Goal: Information Seeking & Learning: Learn about a topic

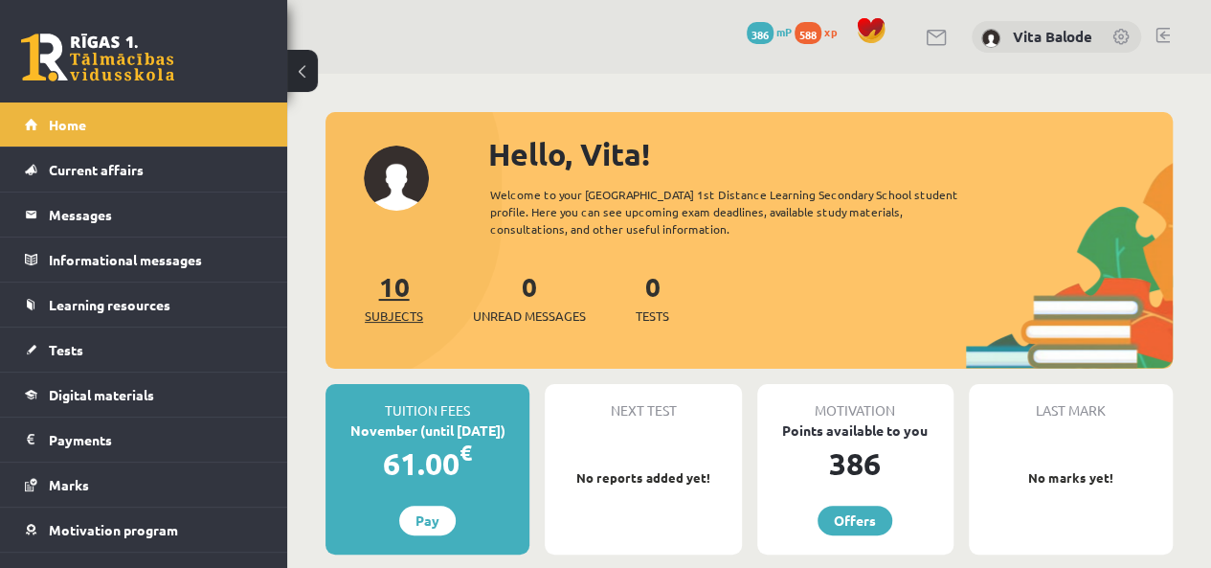
click at [395, 294] on font "10" at bounding box center [394, 286] width 31 height 34
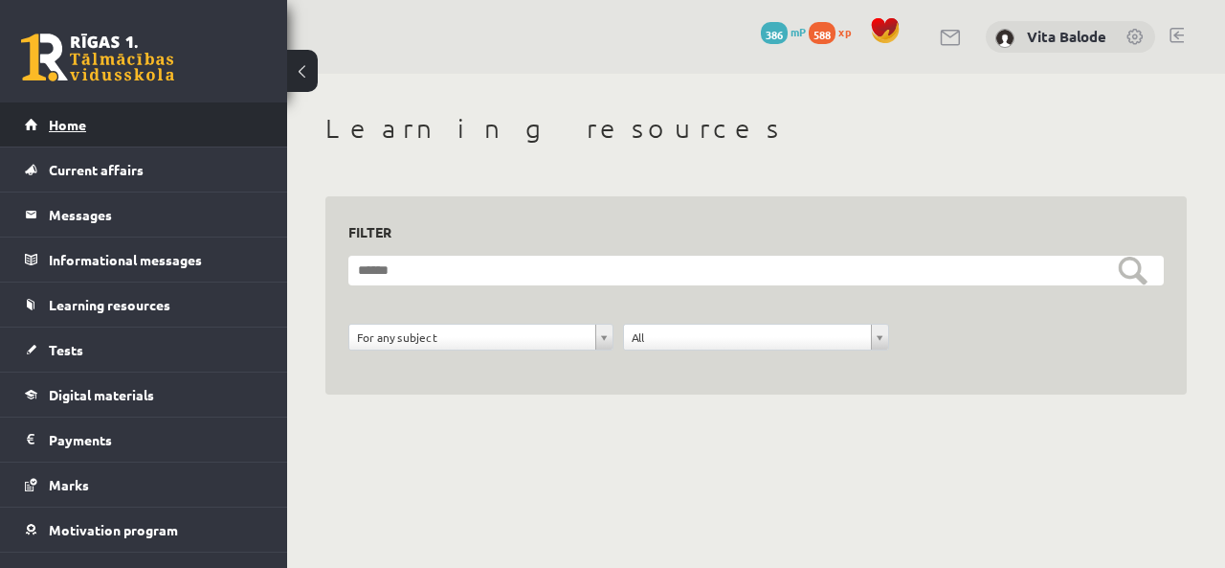
click at [73, 133] on link "Home" at bounding box center [144, 124] width 238 height 44
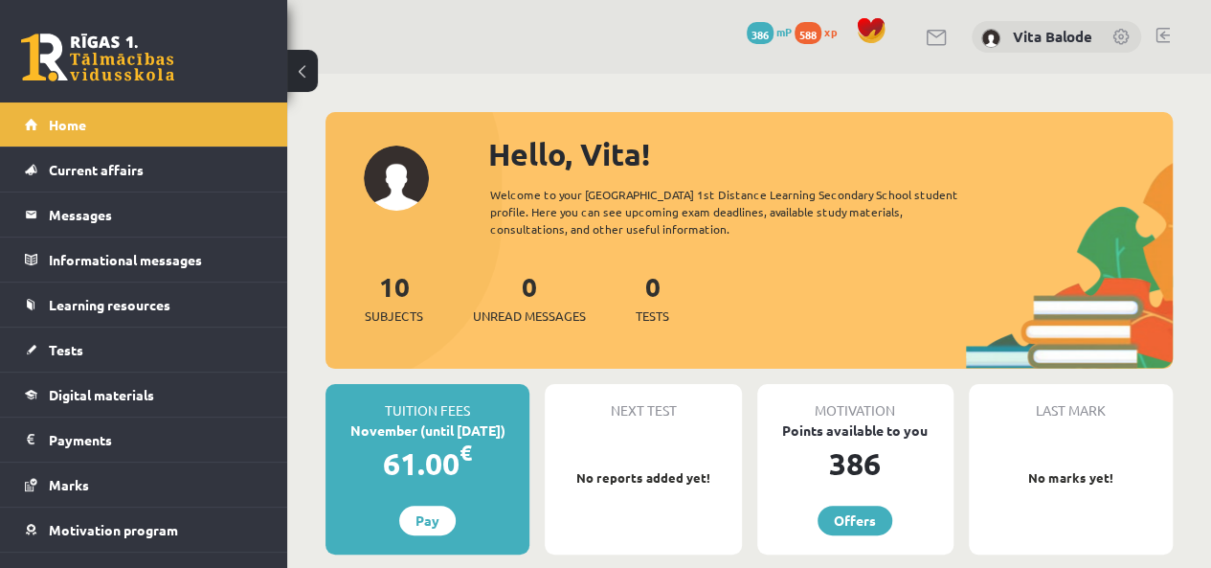
click at [1122, 34] on link at bounding box center [1122, 38] width 19 height 19
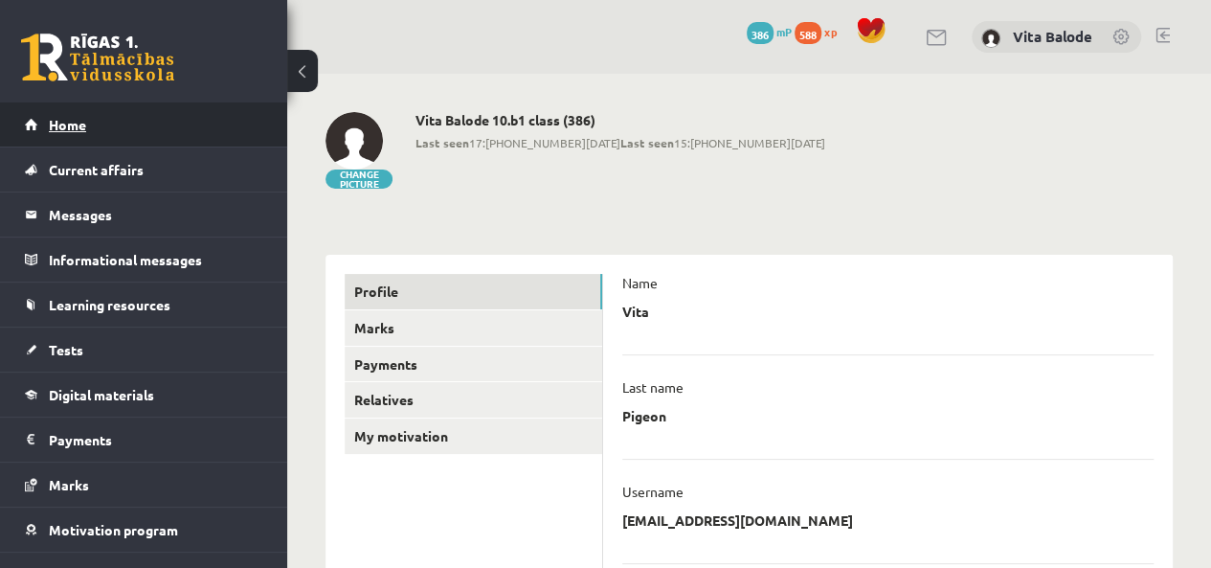
click at [62, 127] on font "Home" at bounding box center [67, 124] width 37 height 17
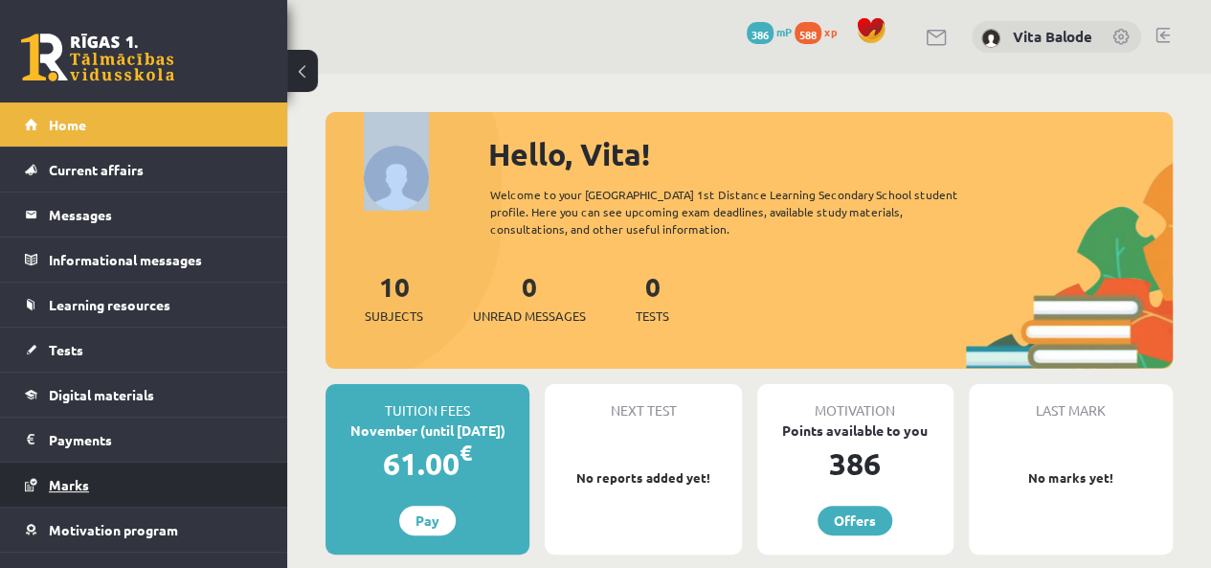
click at [79, 485] on font "Marks" at bounding box center [69, 484] width 40 height 17
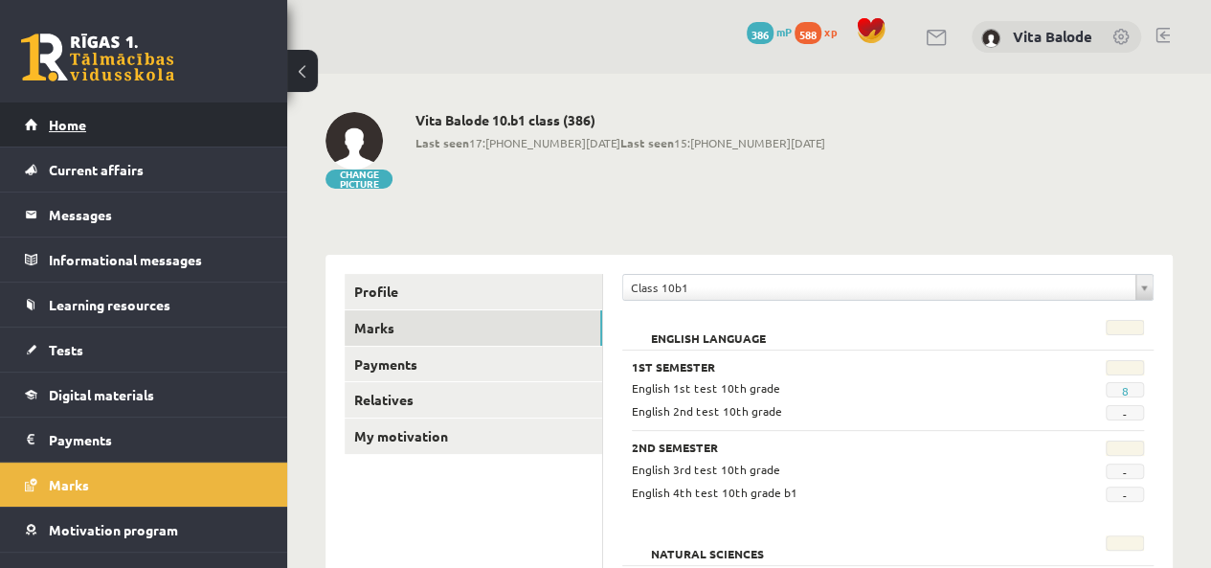
click at [121, 127] on link "Home" at bounding box center [144, 124] width 238 height 44
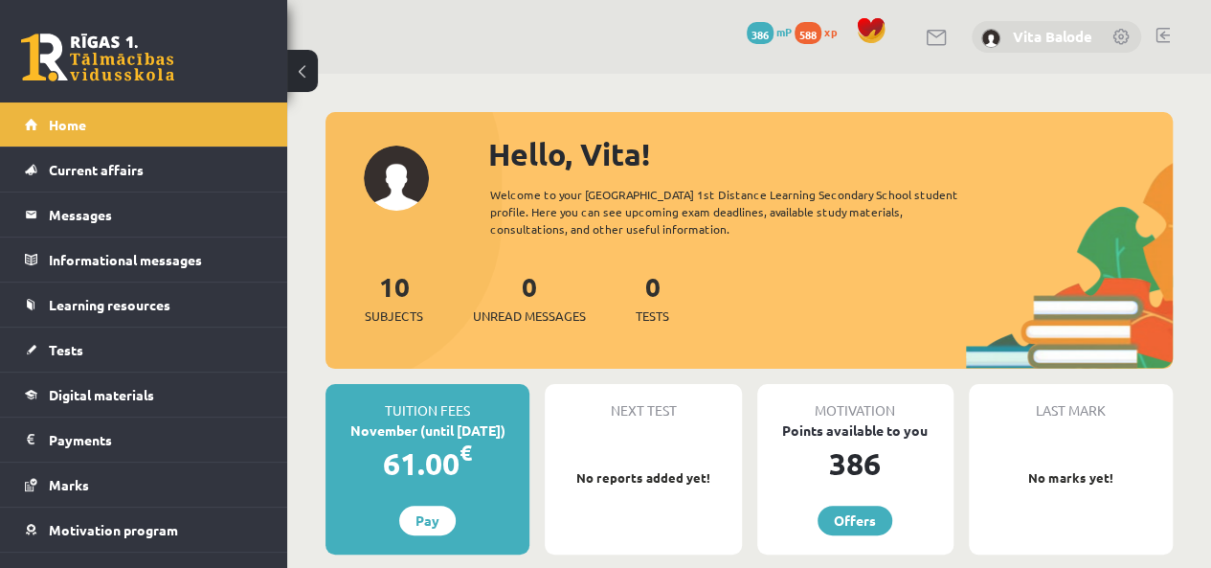
click at [1014, 32] on font "Vita Balode" at bounding box center [1052, 36] width 79 height 19
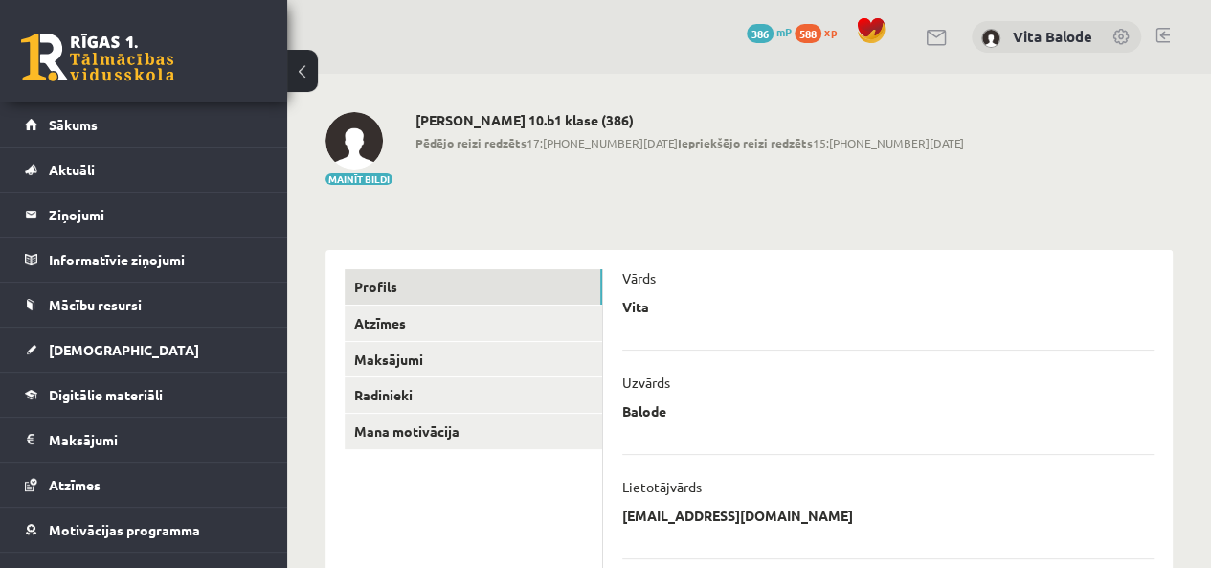
click at [954, 143] on div "Mainīt bildi [PERSON_NAME] 10.b1 klase (386) Pēdējo reizi redzēts 17:[PHONE_NUM…" at bounding box center [749, 149] width 847 height 75
click at [109, 120] on link "Sākums" at bounding box center [144, 124] width 238 height 44
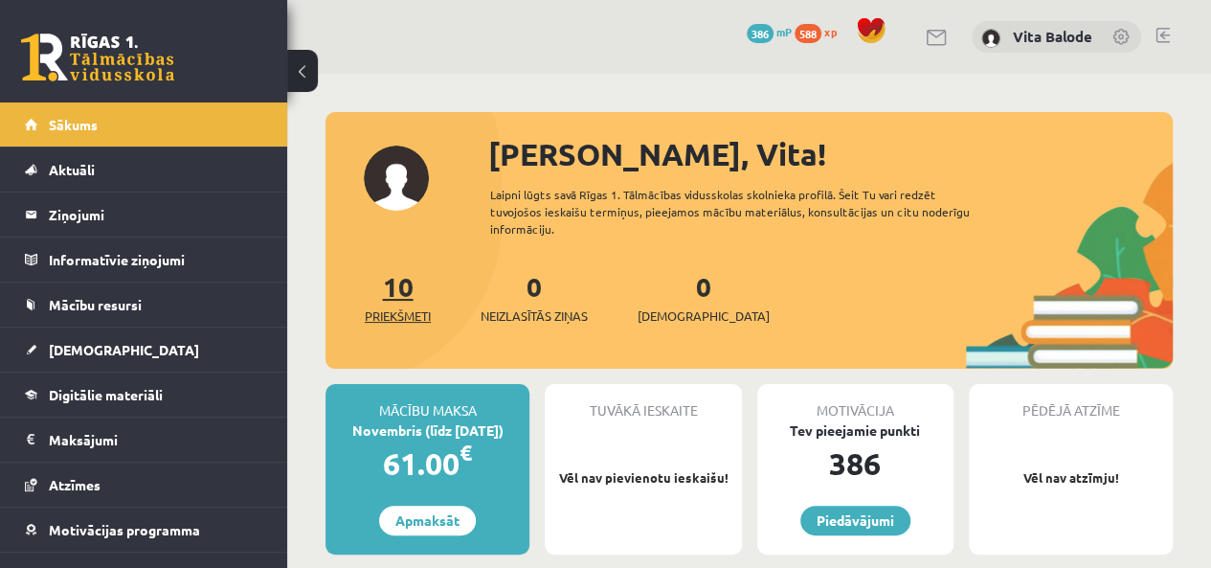
click at [413, 296] on link "10 Priekšmeti" at bounding box center [398, 297] width 66 height 56
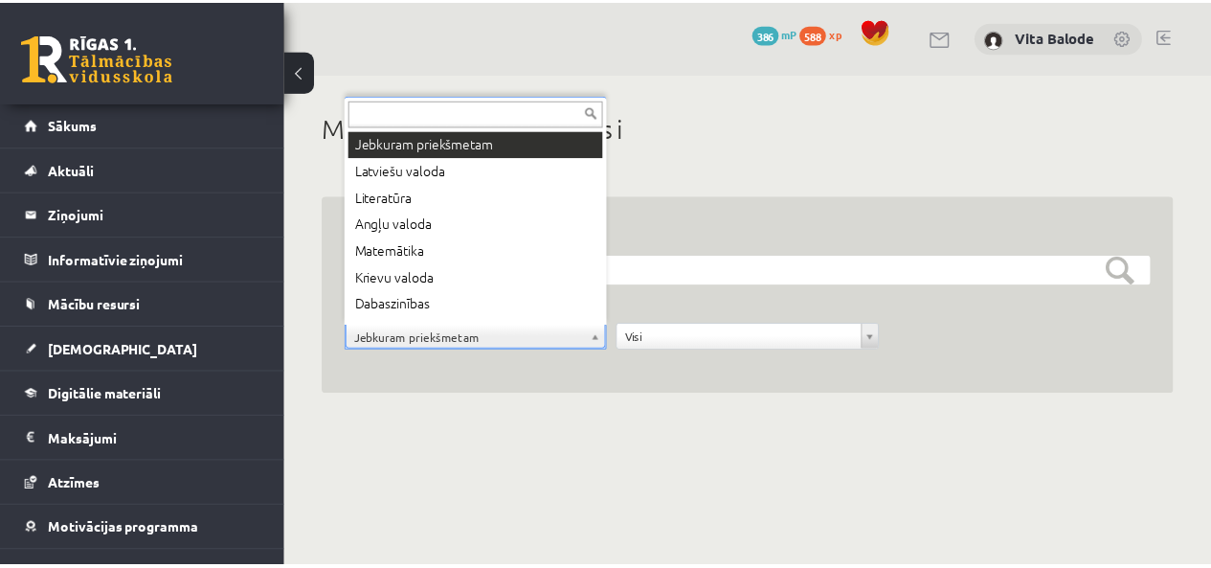
scroll to position [23, 0]
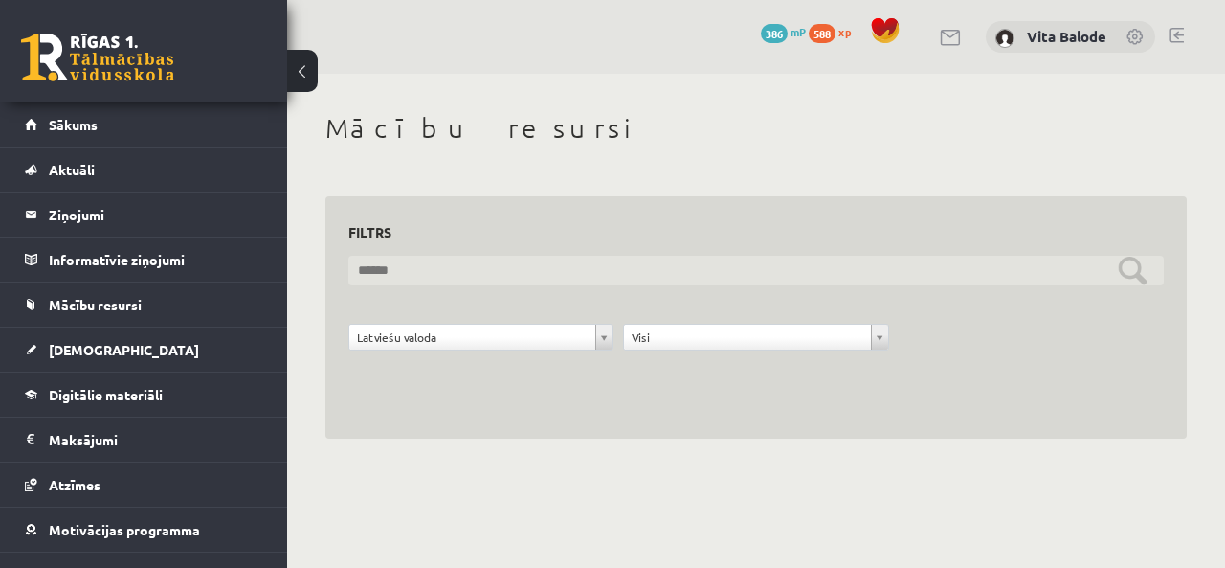
click at [424, 262] on input "text" at bounding box center [757, 271] width 816 height 30
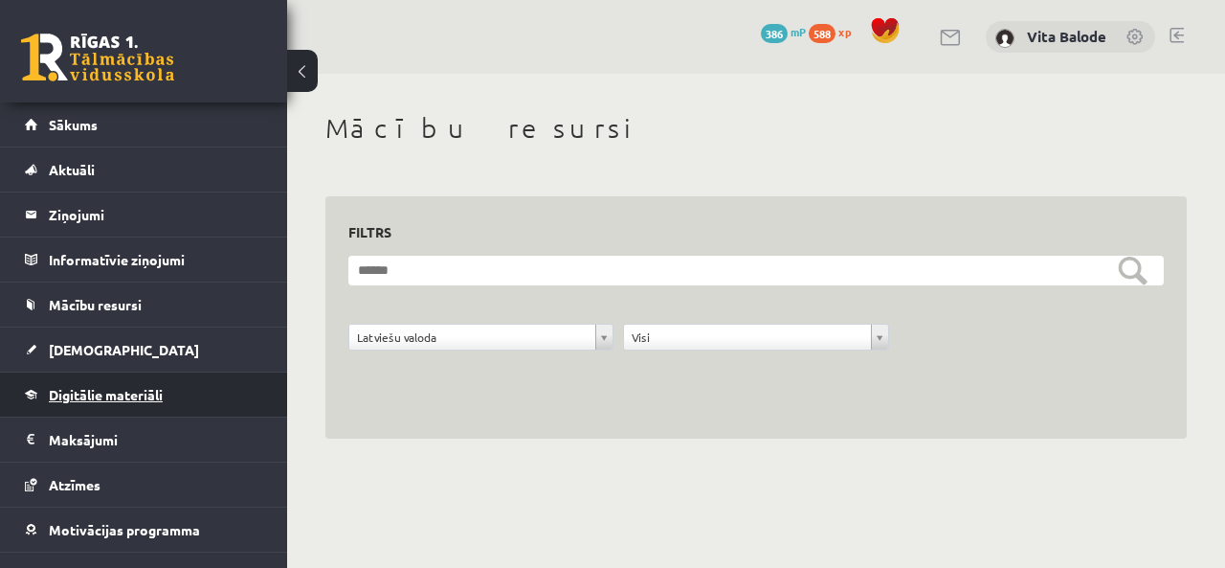
click at [90, 397] on span "Digitālie materiāli" at bounding box center [106, 394] width 114 height 17
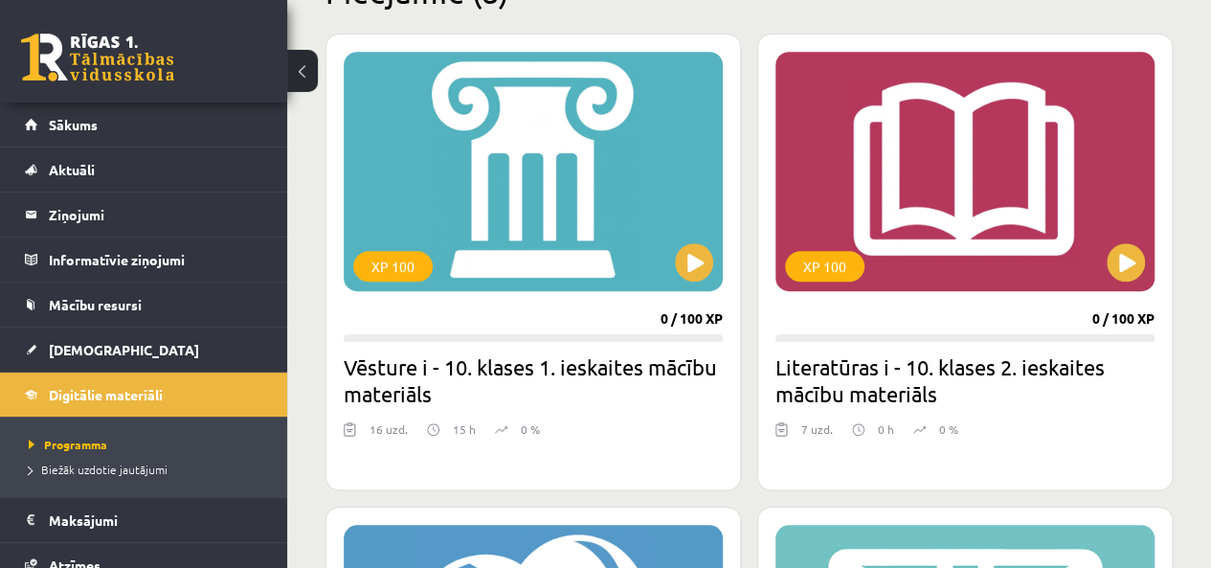
scroll to position [511, 0]
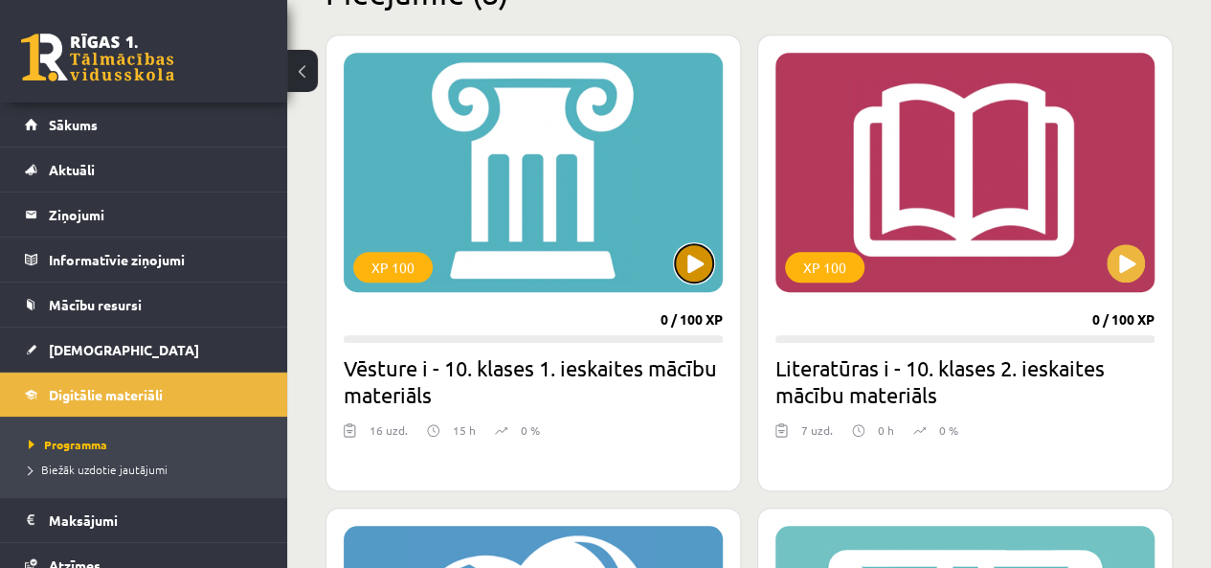
click at [692, 261] on button at bounding box center [694, 263] width 38 height 38
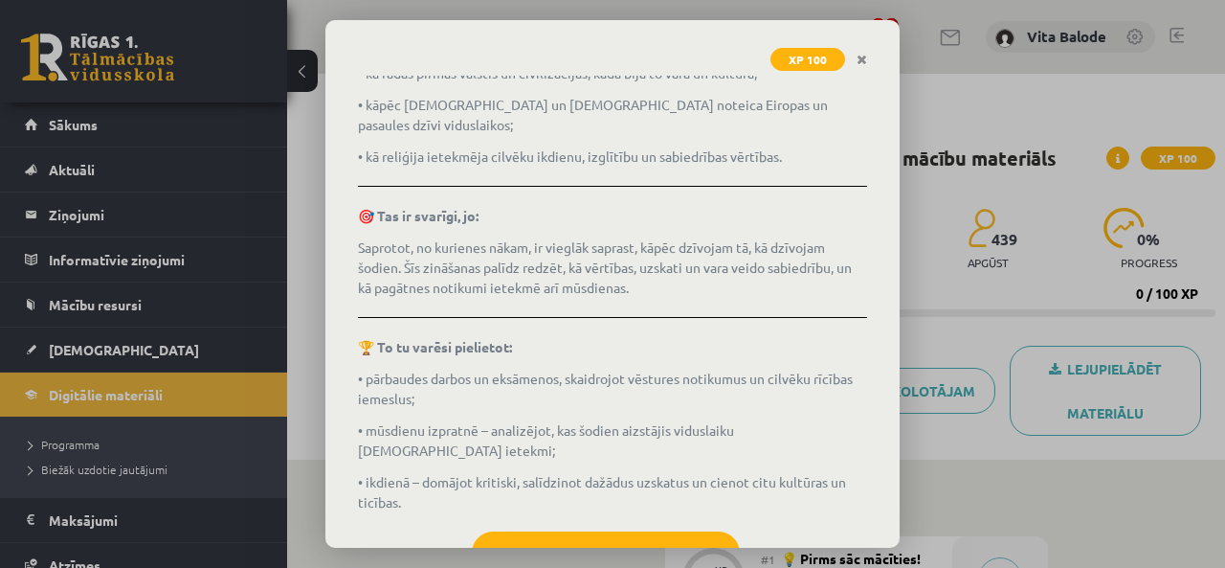
scroll to position [398, 0]
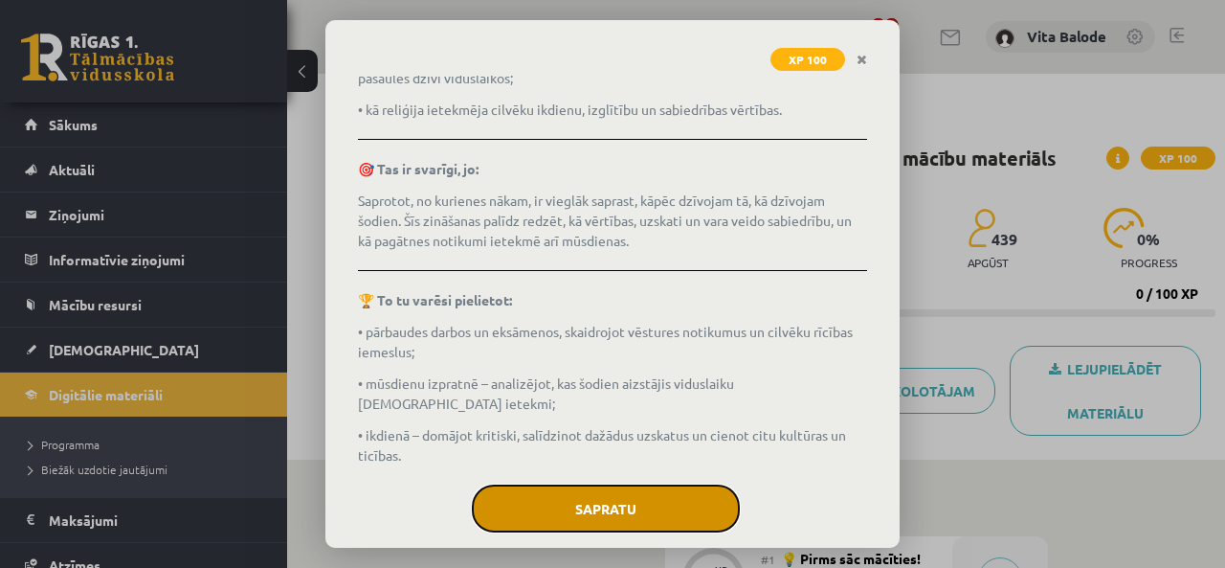
click at [603, 484] on button "Sapratu" at bounding box center [606, 508] width 268 height 48
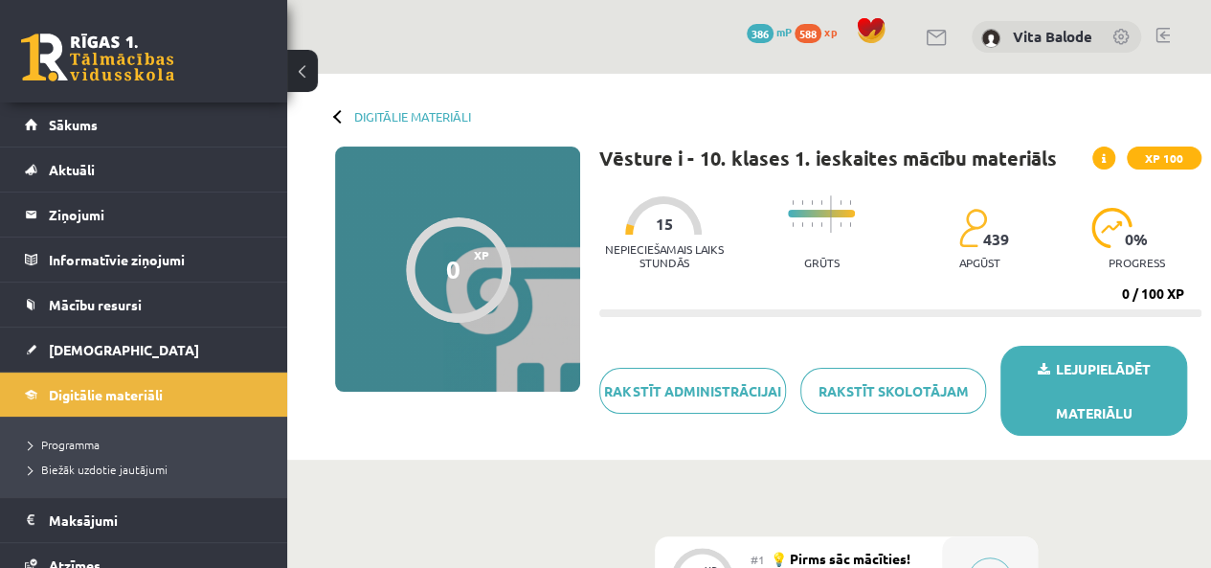
click at [1090, 367] on link "Lejupielādēt materiālu" at bounding box center [1094, 391] width 187 height 90
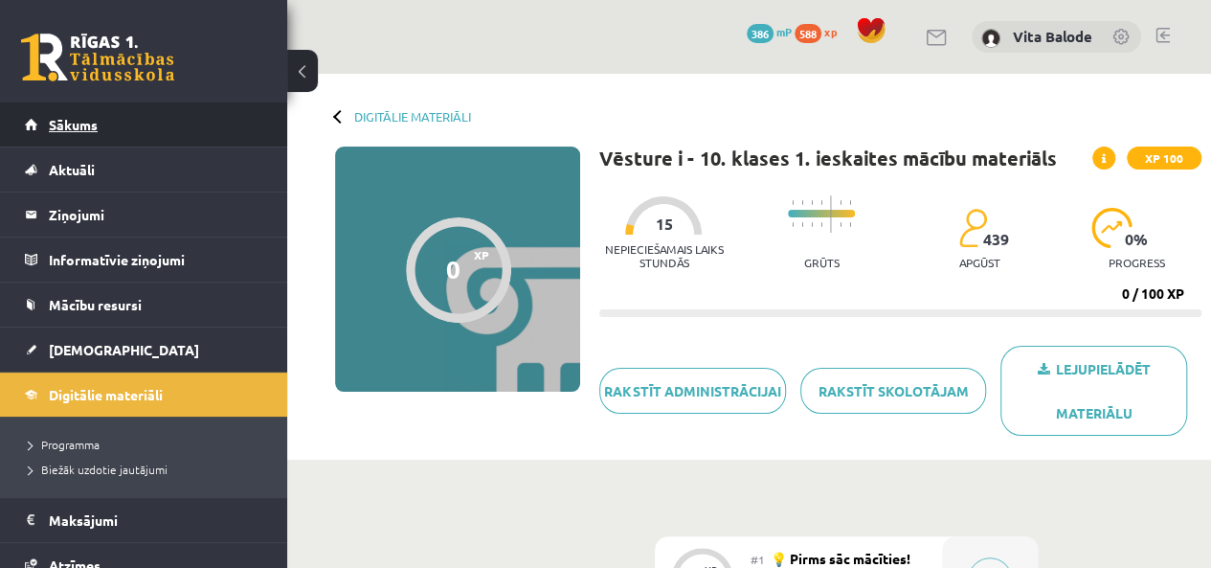
click at [103, 129] on link "Sākums" at bounding box center [144, 124] width 238 height 44
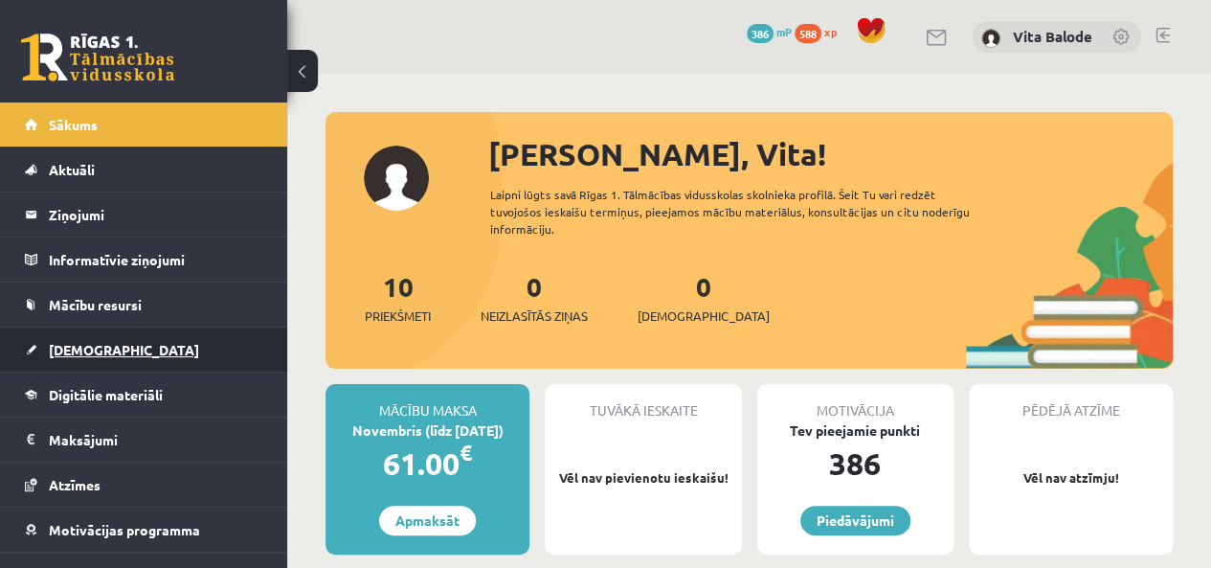
click at [91, 348] on span "[DEMOGRAPHIC_DATA]" at bounding box center [124, 349] width 150 height 17
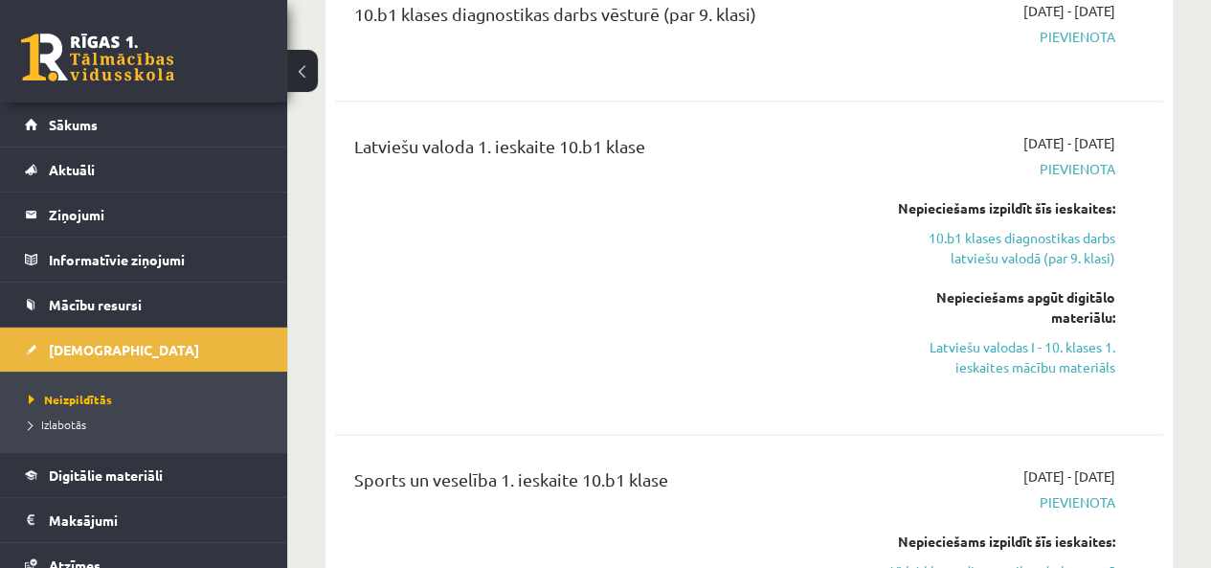
scroll to position [1722, 0]
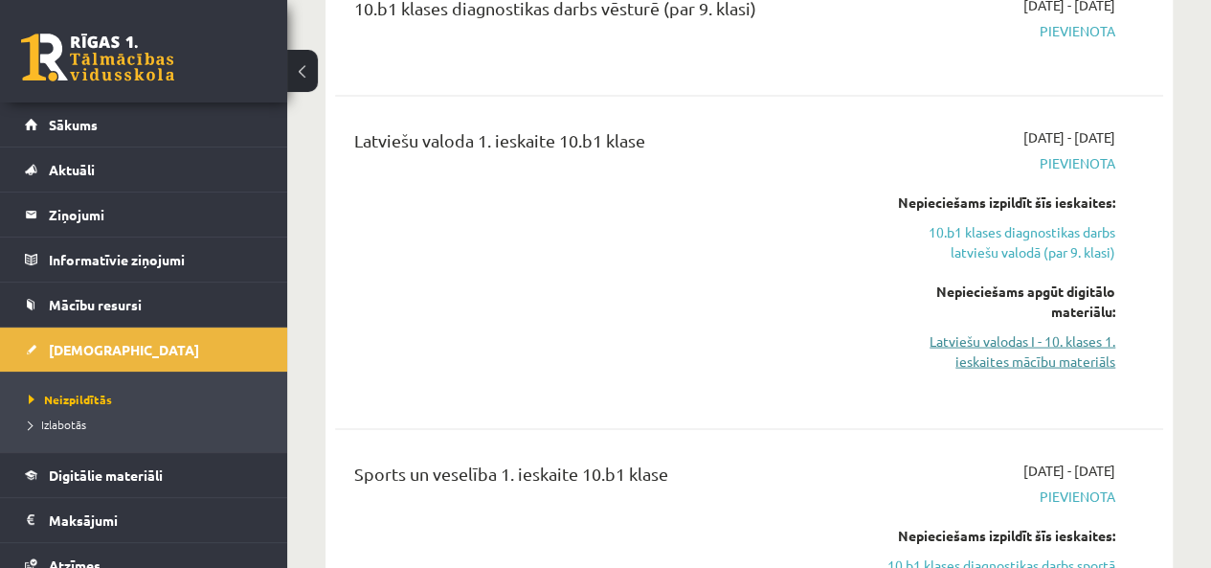
click at [1058, 330] on link "Latviešu valodas I - 10. klases 1. ieskaites mācību materiāls" at bounding box center [998, 350] width 235 height 40
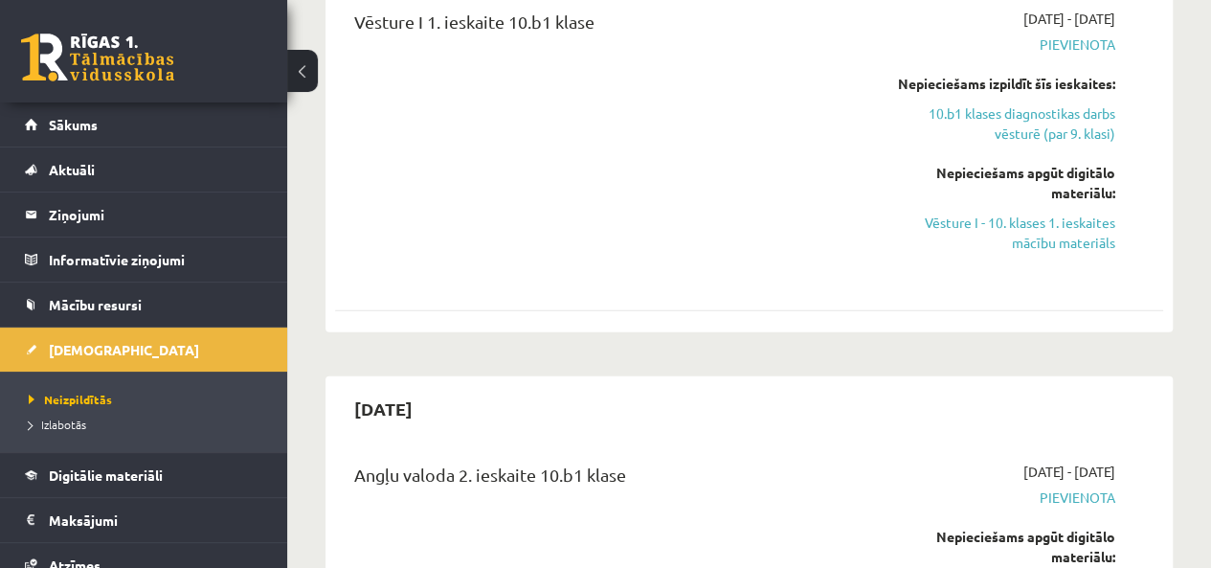
scroll to position [2510, 0]
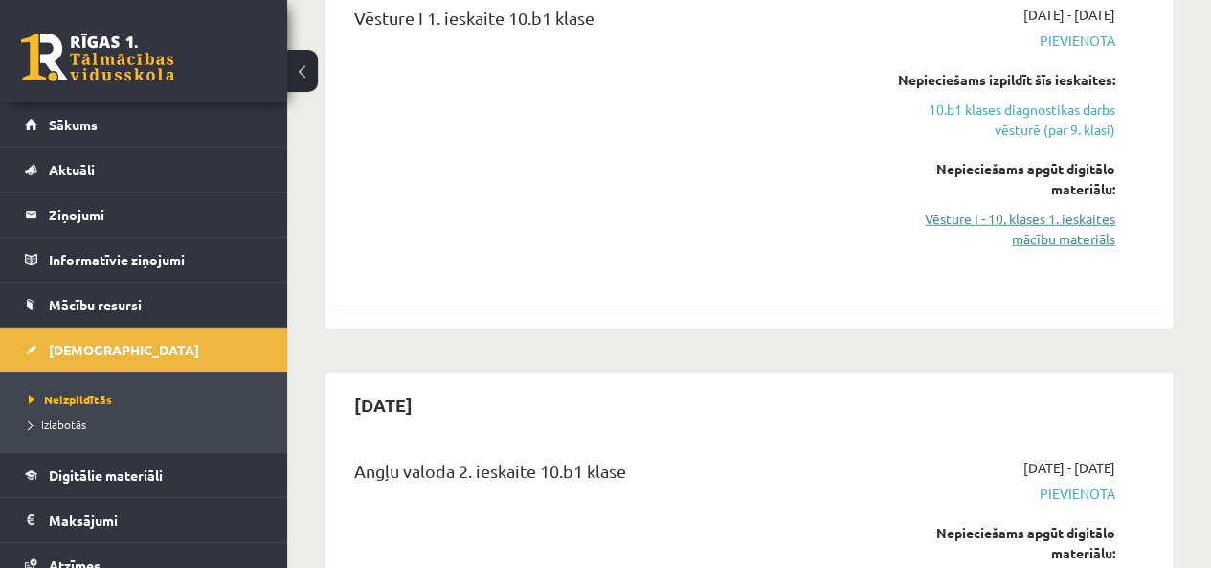
click at [1074, 209] on link "Vēsture I - 10. klases 1. ieskaites mācību materiāls" at bounding box center [998, 229] width 235 height 40
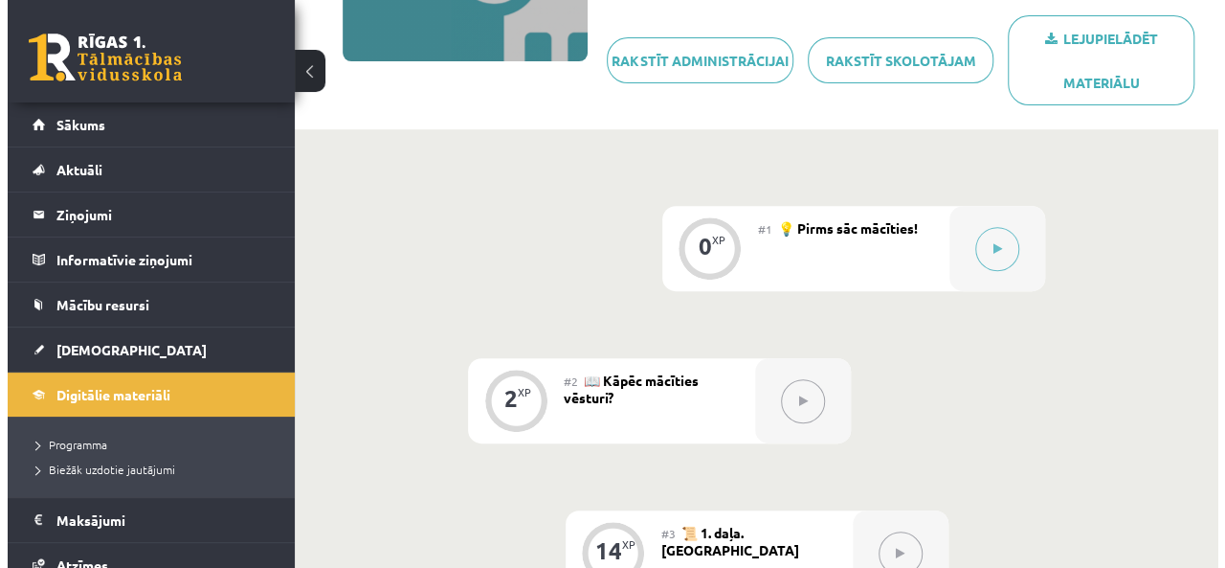
scroll to position [327, 0]
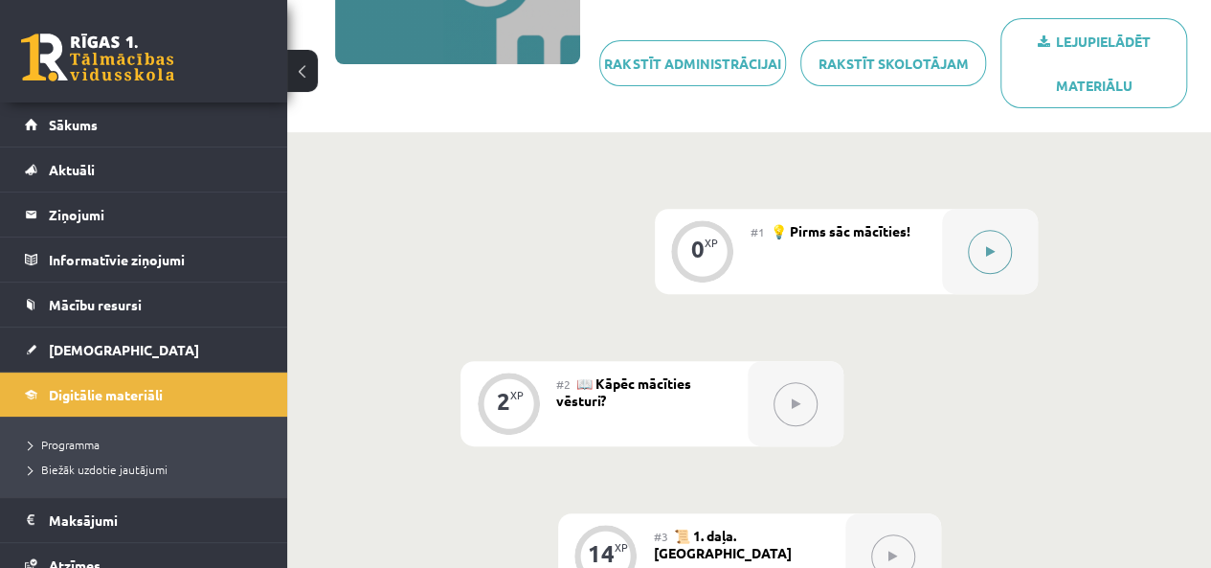
click at [992, 243] on button at bounding box center [990, 252] width 44 height 44
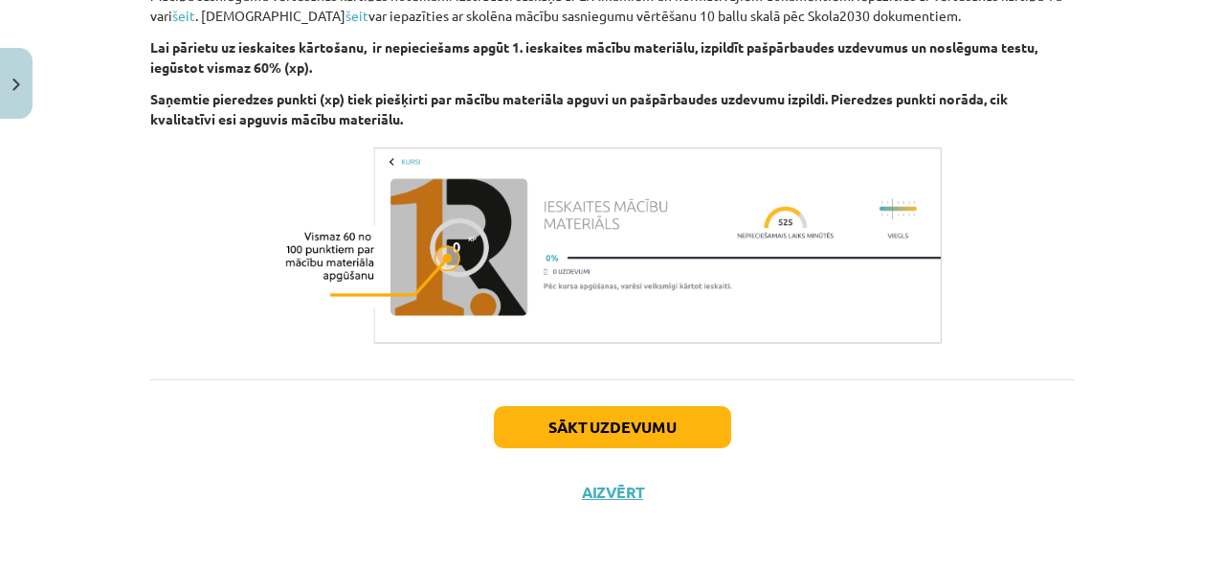
scroll to position [1522, 0]
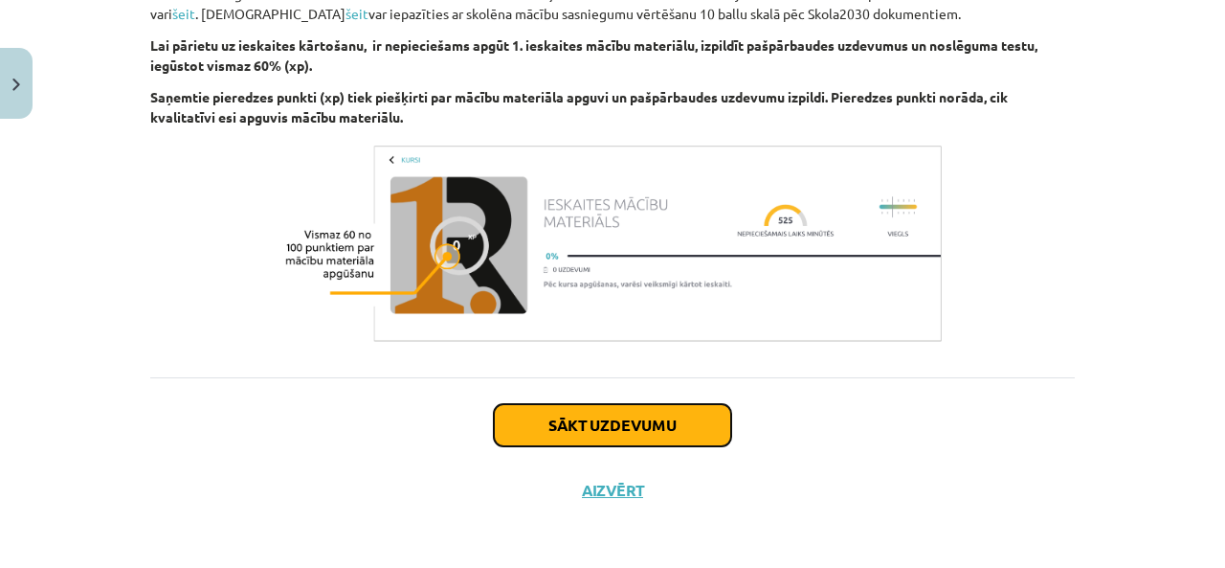
click at [589, 426] on button "Sākt uzdevumu" at bounding box center [612, 425] width 237 height 42
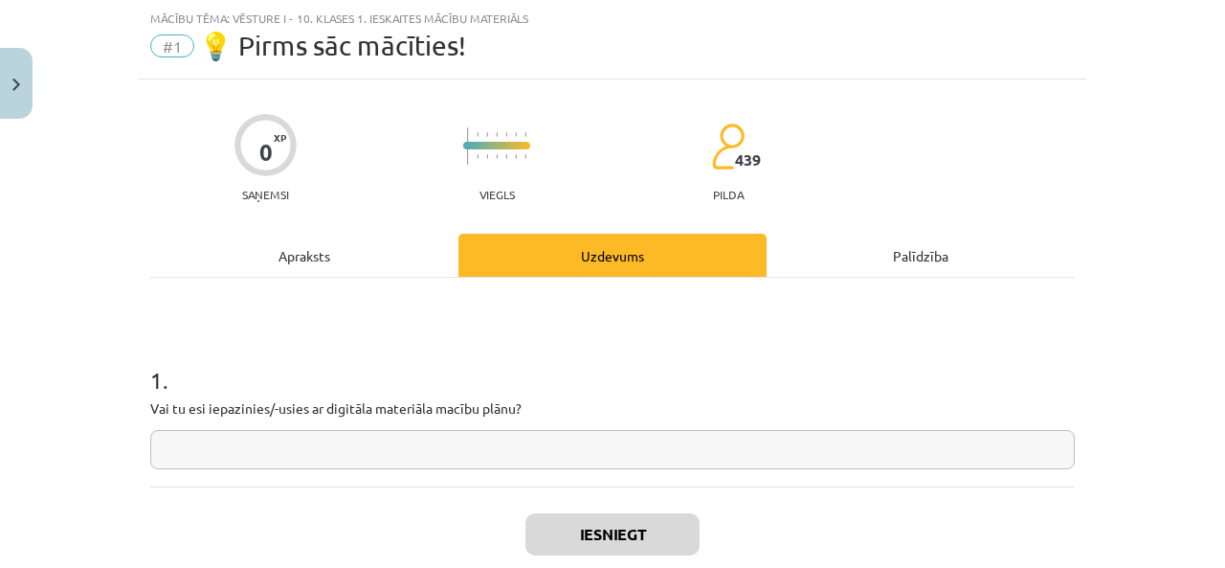
scroll to position [159, 0]
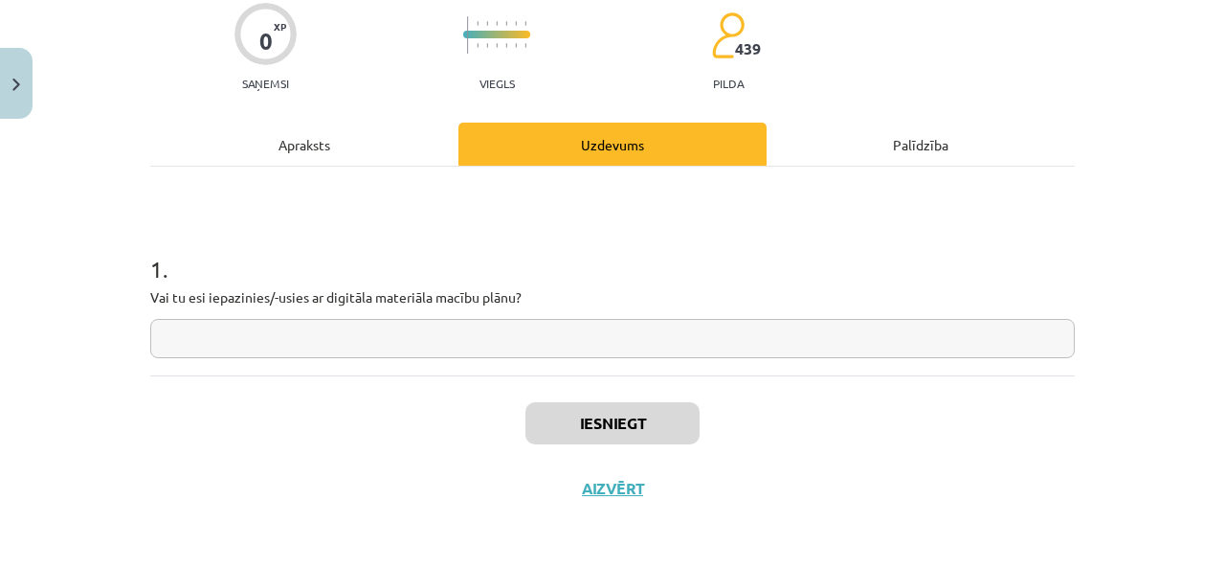
click at [431, 334] on input "text" at bounding box center [612, 338] width 925 height 39
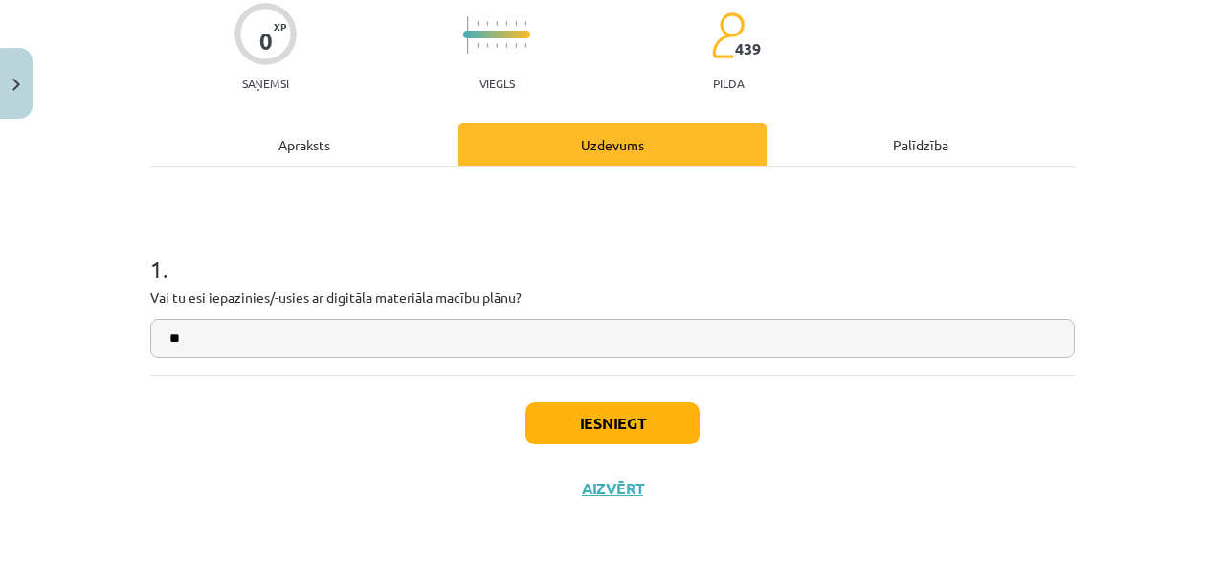
type input "*"
type input "**"
click at [610, 421] on button "Iesniegt" at bounding box center [613, 423] width 174 height 42
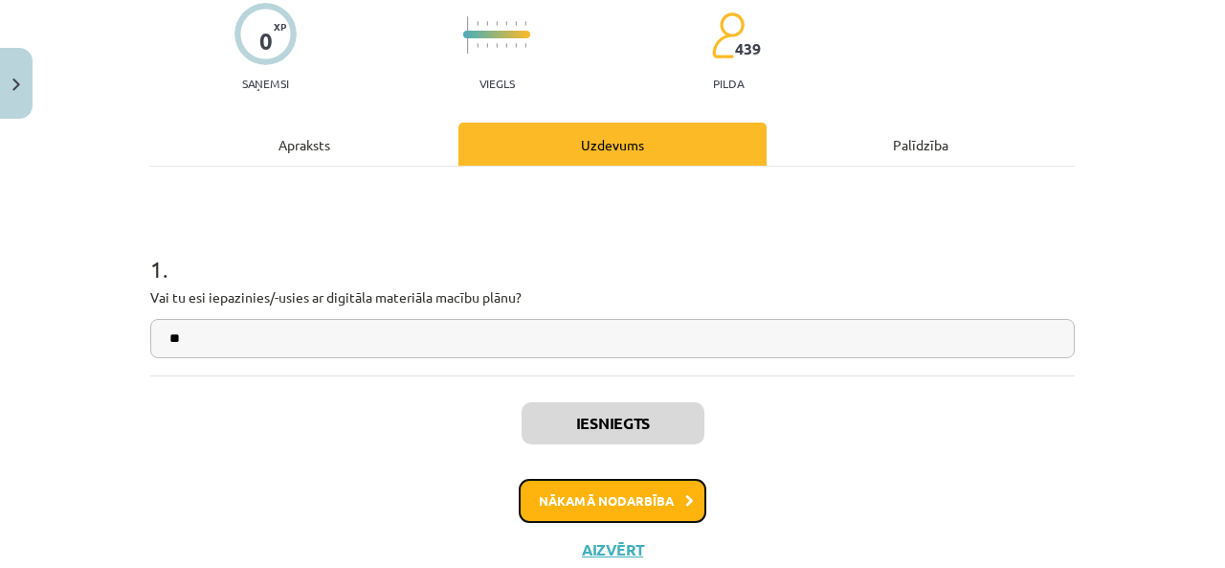
click at [576, 501] on button "Nākamā nodarbība" at bounding box center [613, 501] width 188 height 44
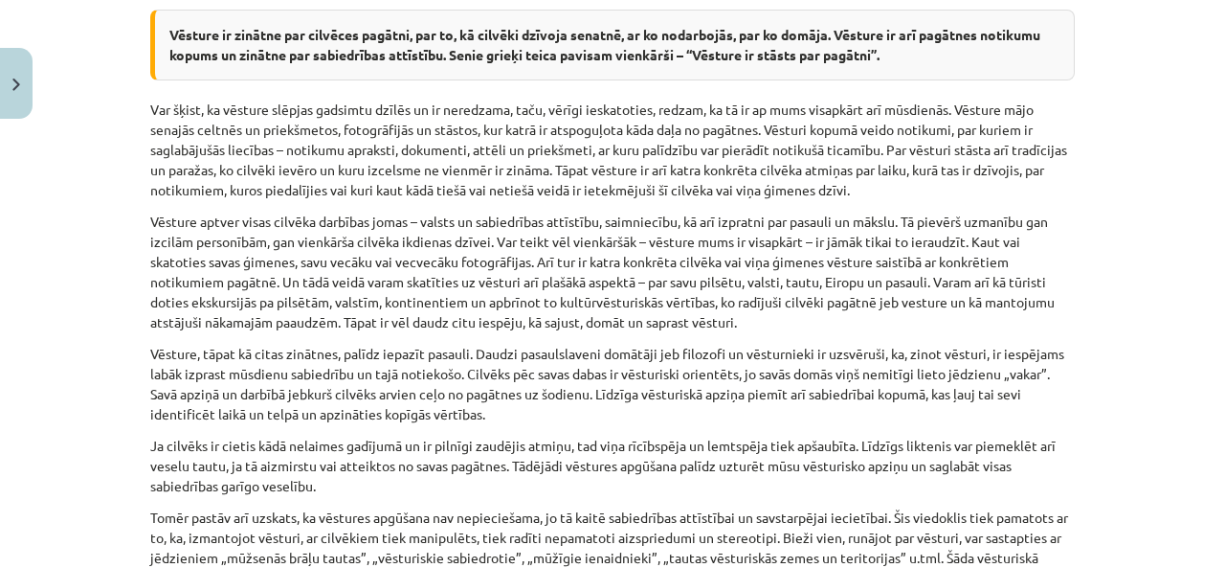
scroll to position [1245, 0]
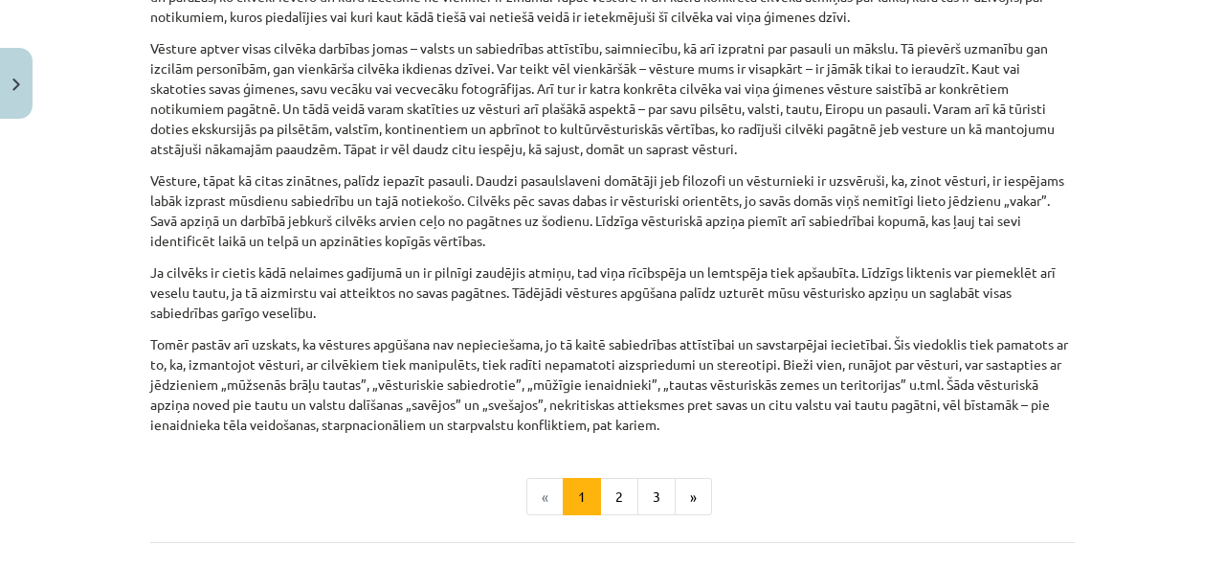
scroll to position [1417, 0]
click at [682, 503] on button "»" at bounding box center [693, 496] width 37 height 38
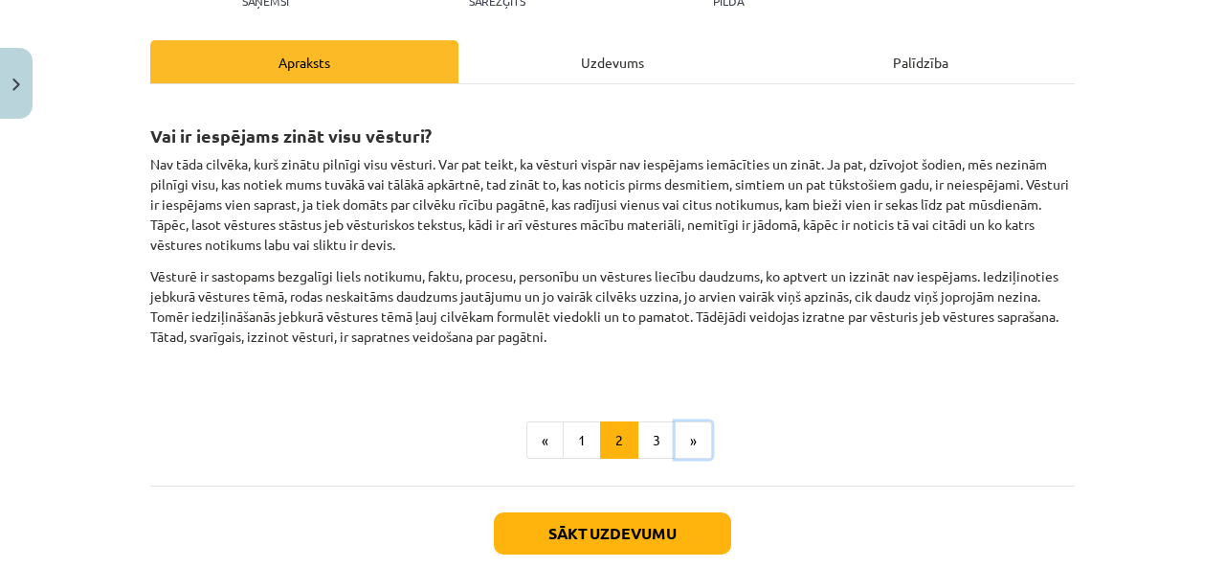
scroll to position [245, 0]
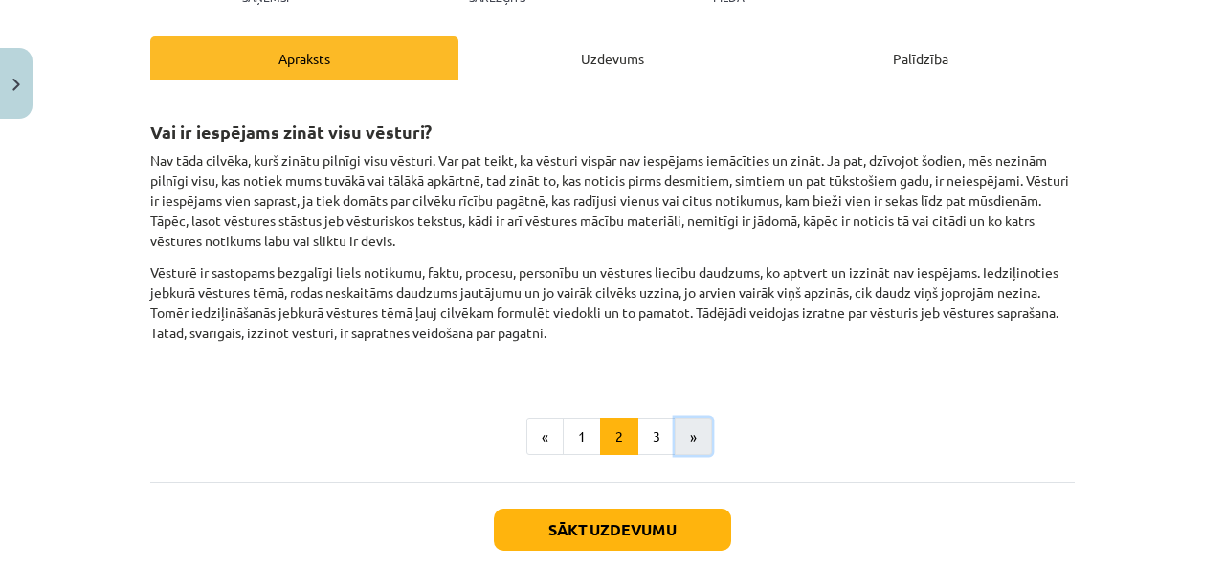
click at [688, 433] on button "»" at bounding box center [693, 436] width 37 height 38
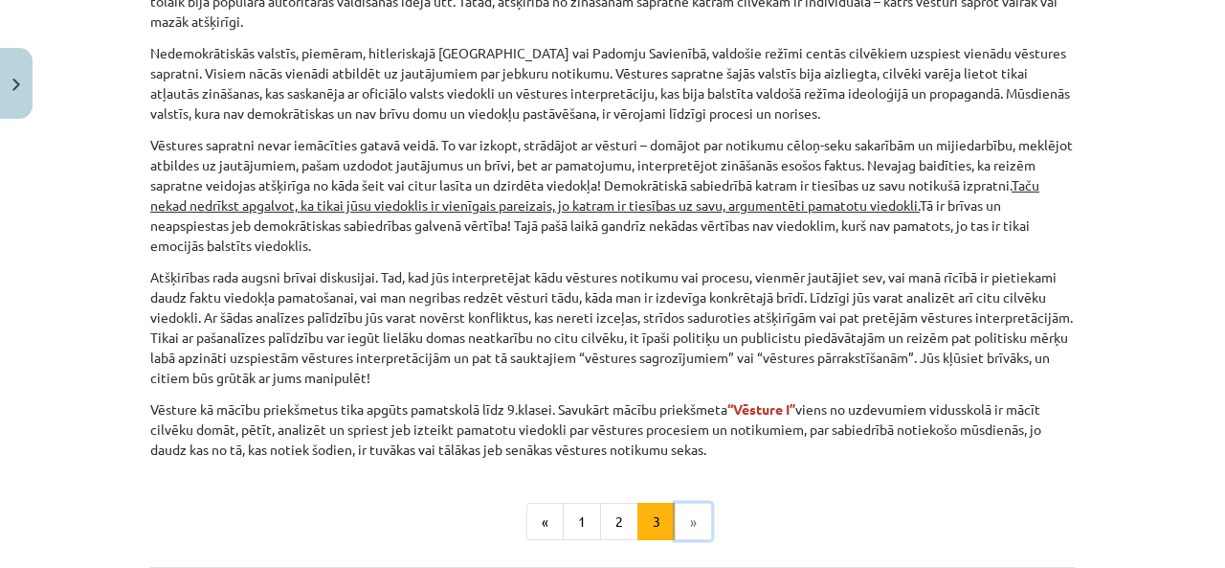
scroll to position [991, 0]
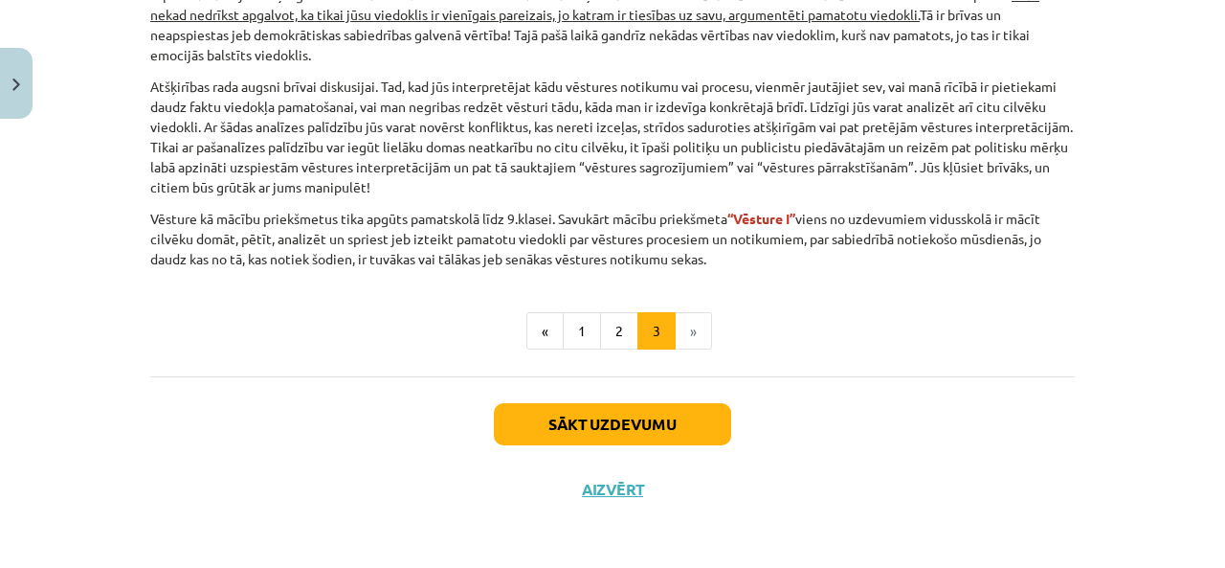
click at [679, 313] on li "»" at bounding box center [694, 331] width 36 height 38
click at [573, 423] on button "Sākt uzdevumu" at bounding box center [612, 424] width 237 height 42
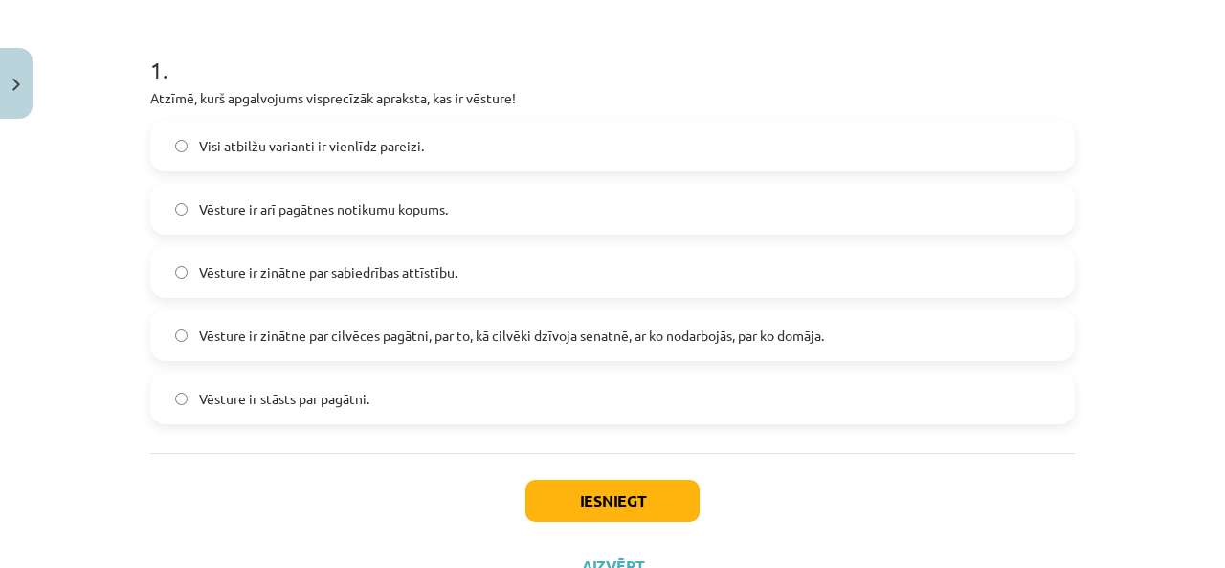
scroll to position [356, 0]
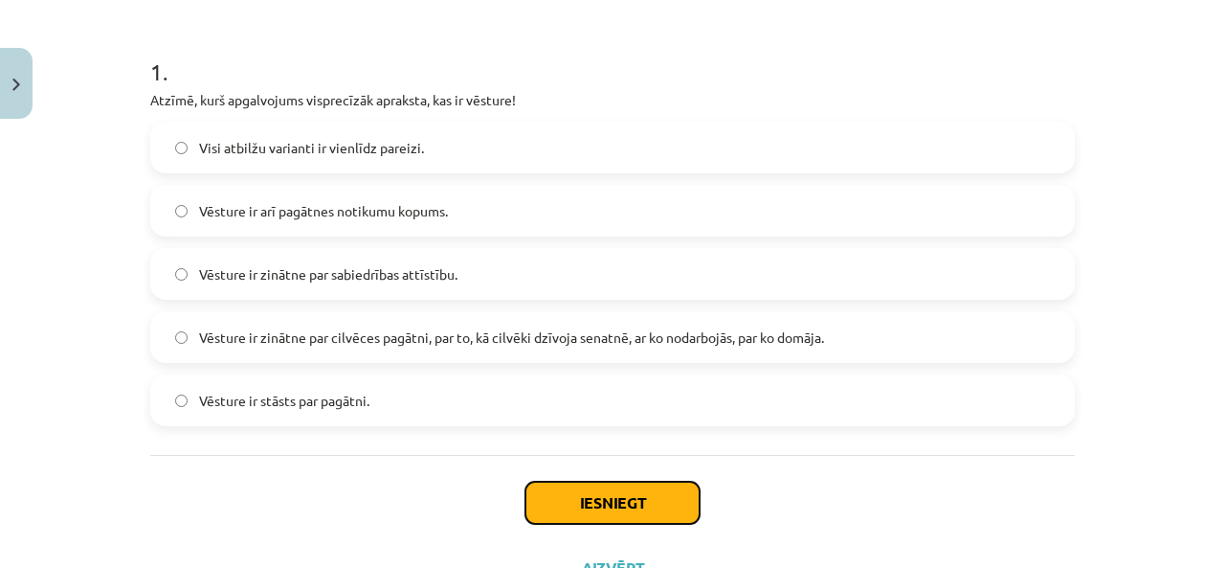
click at [575, 495] on button "Iesniegt" at bounding box center [613, 503] width 174 height 42
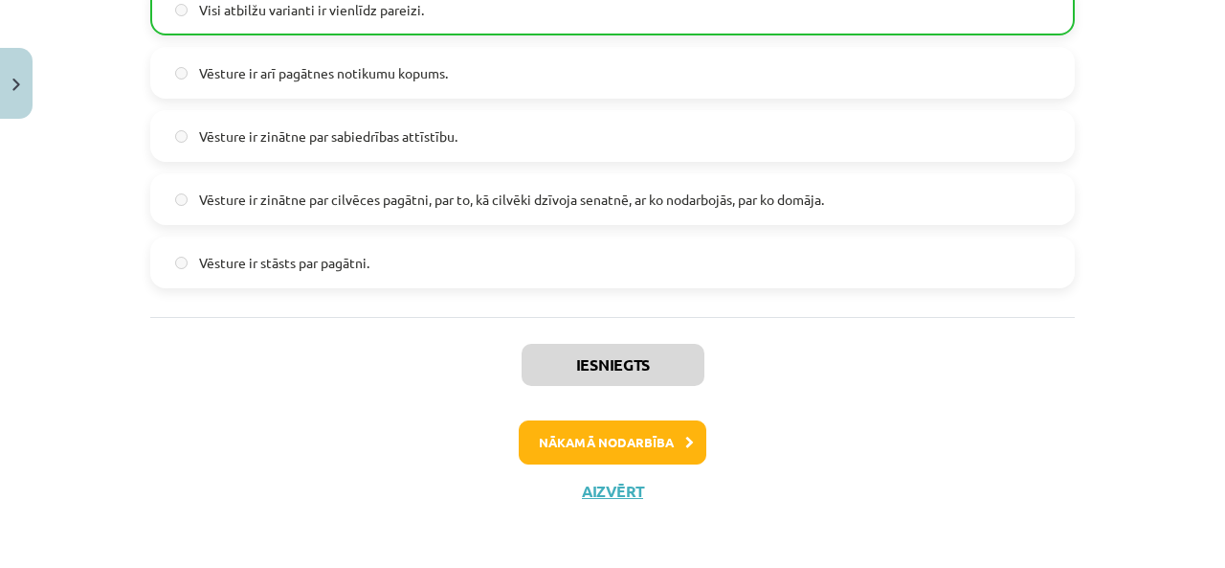
scroll to position [495, 0]
click at [596, 434] on button "Nākamā nodarbība" at bounding box center [613, 441] width 188 height 44
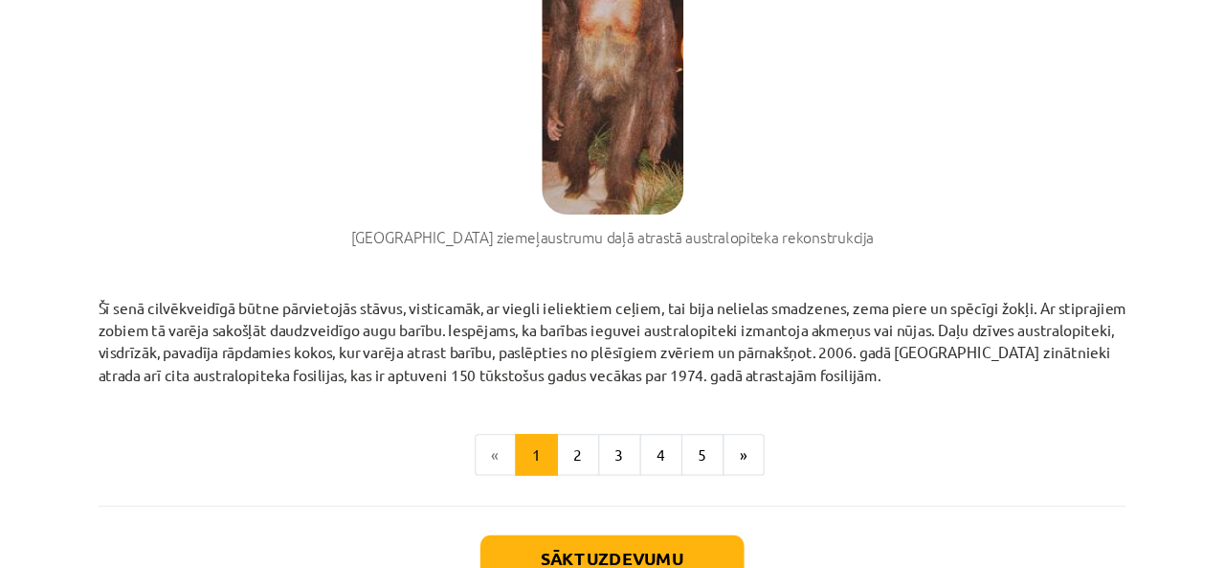
scroll to position [1468, 0]
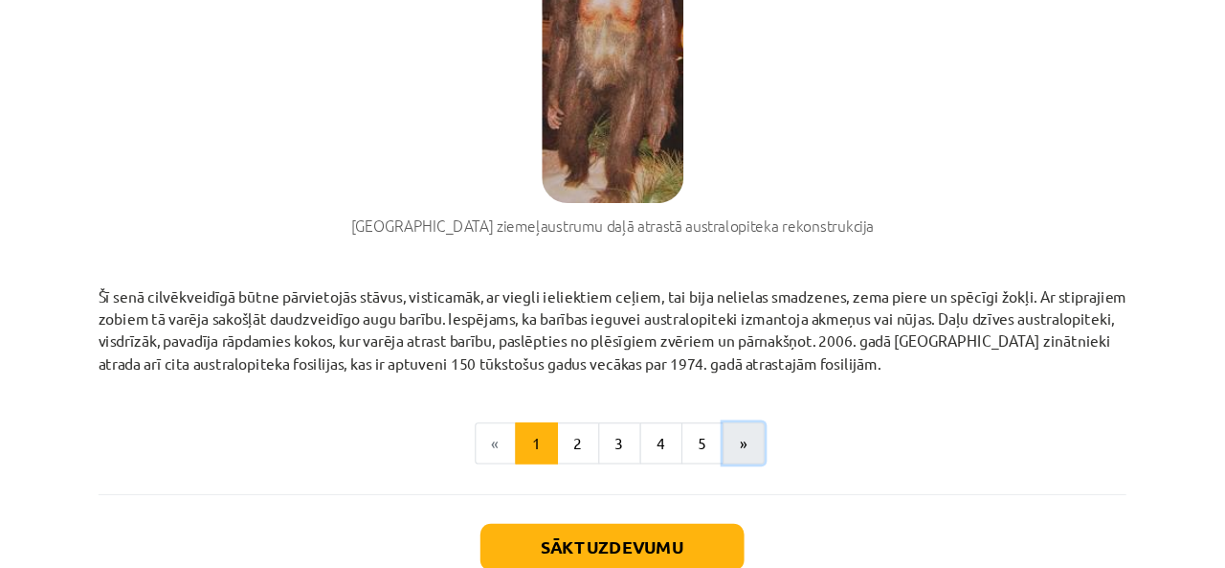
click at [724, 416] on button "»" at bounding box center [730, 425] width 37 height 38
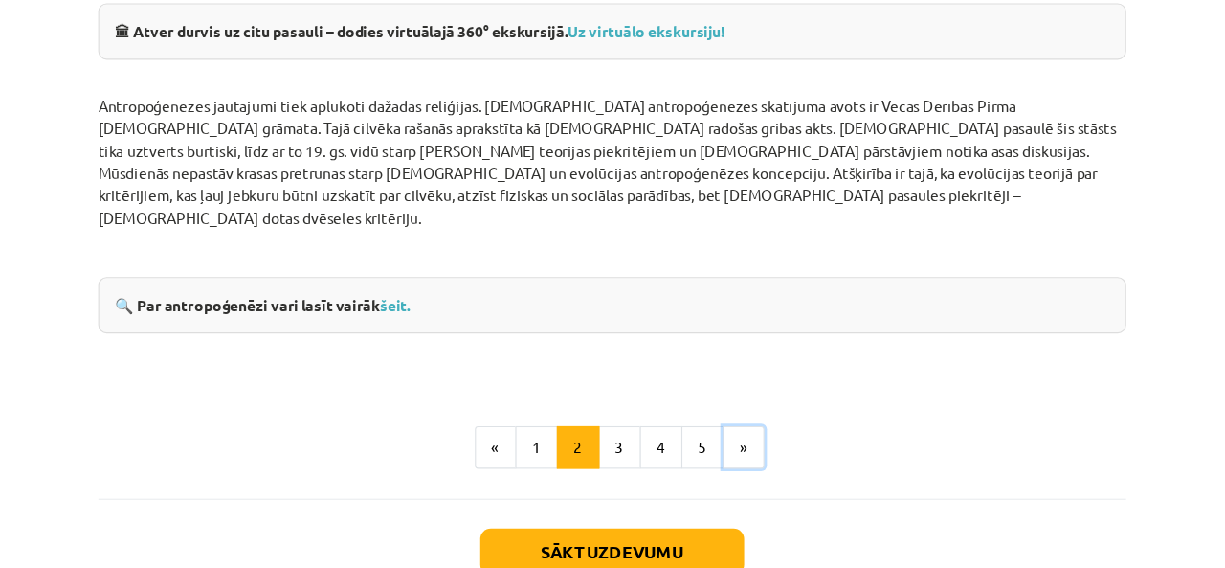
scroll to position [2449, 0]
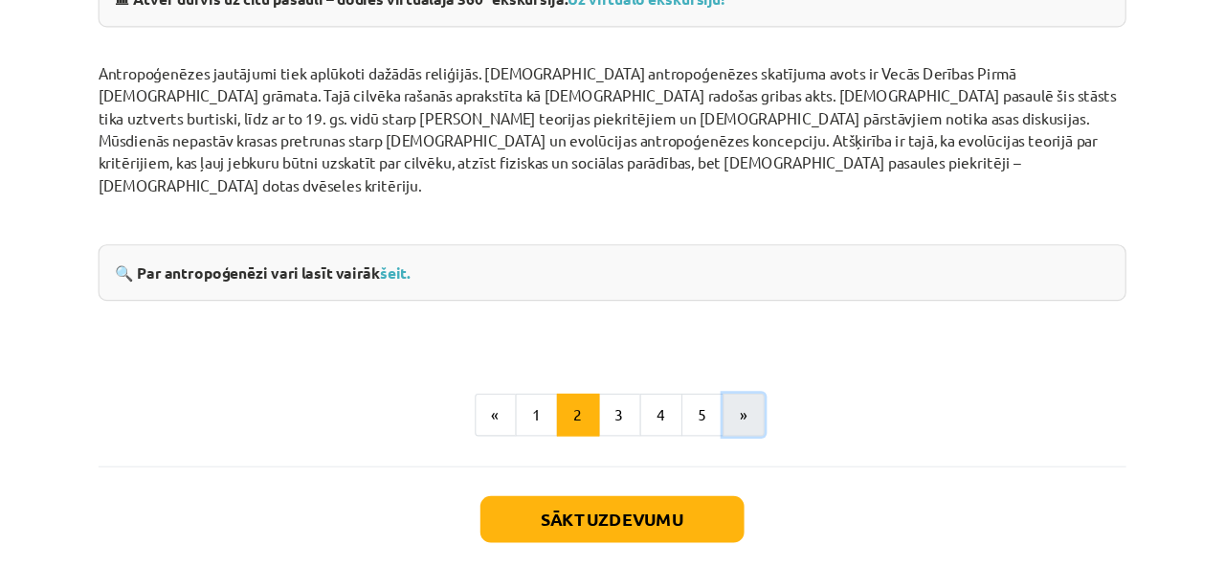
click at [728, 354] on button "»" at bounding box center [730, 373] width 37 height 38
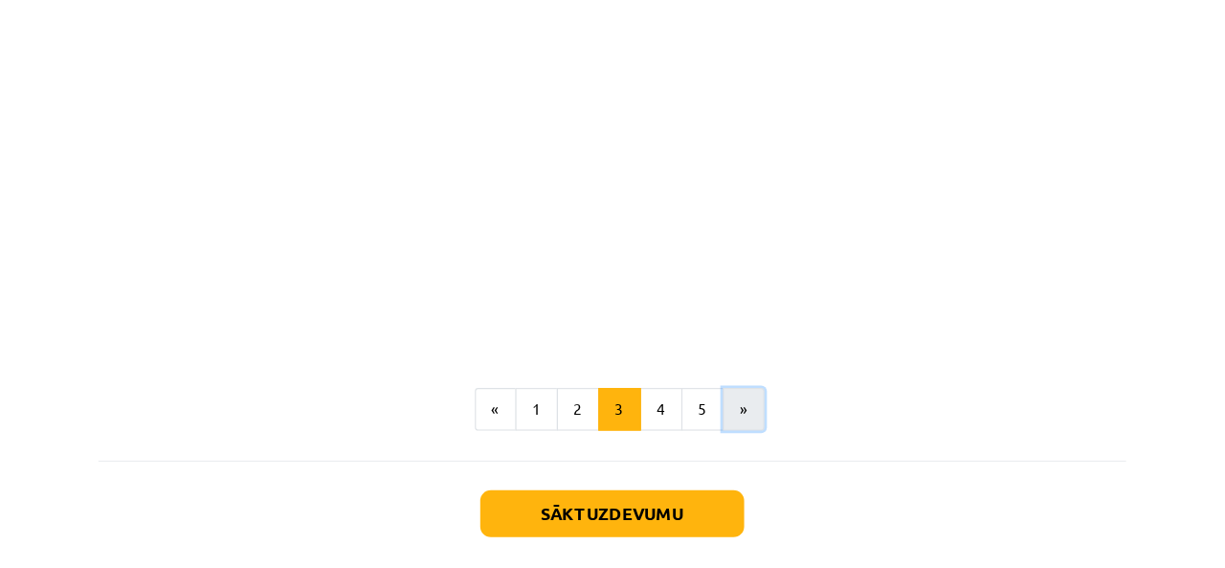
scroll to position [1911, 0]
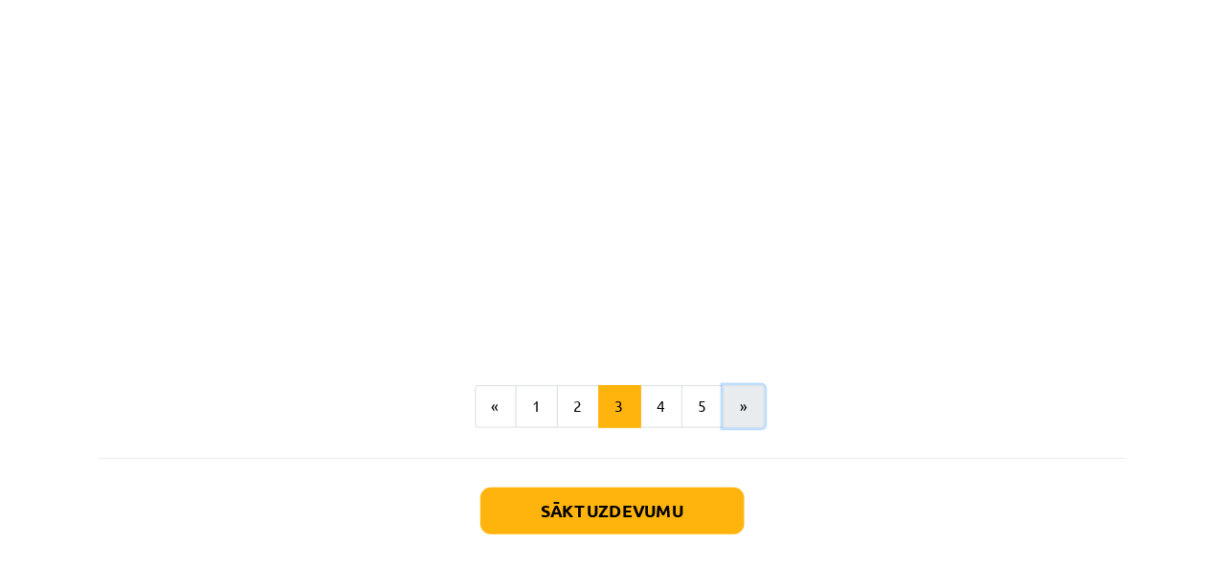
click at [721, 358] on button "»" at bounding box center [730, 366] width 37 height 38
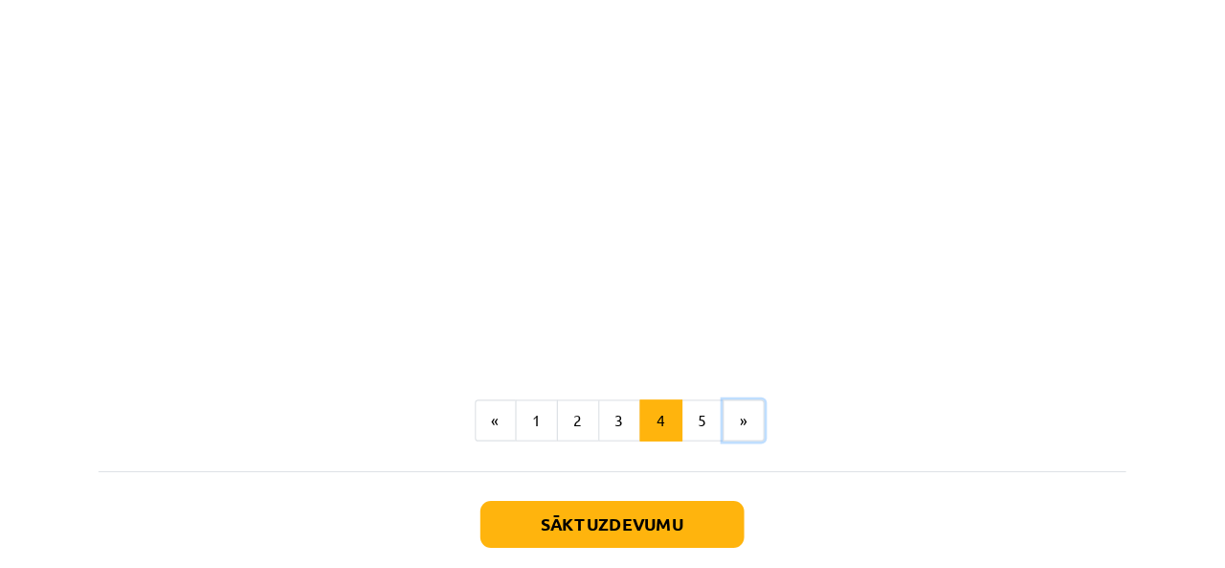
scroll to position [5770, 0]
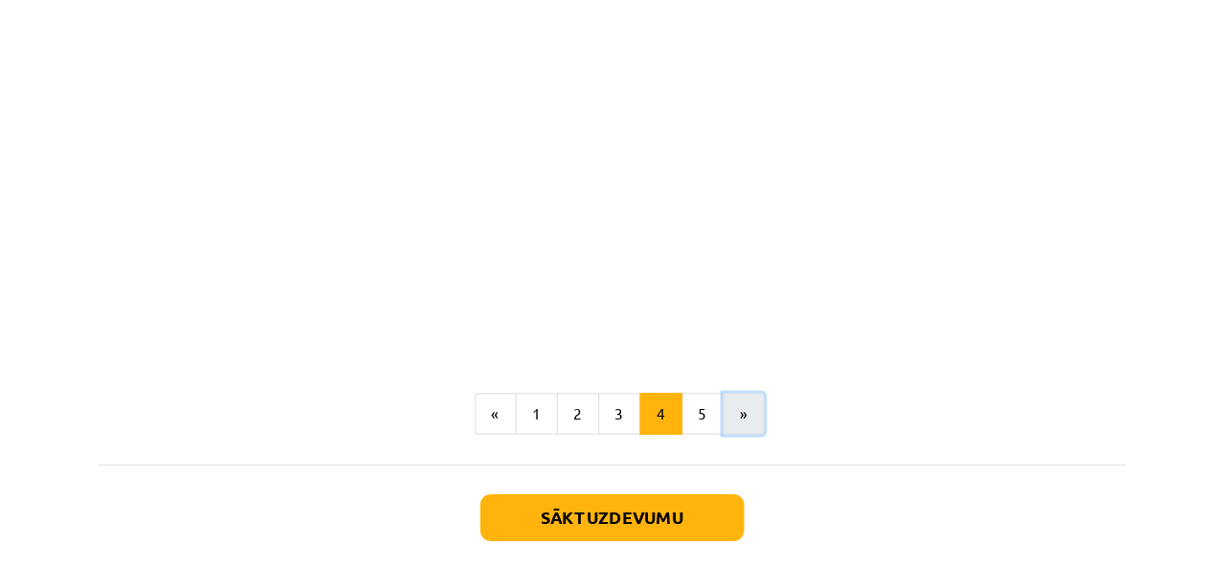
click at [718, 353] on button "»" at bounding box center [730, 372] width 37 height 38
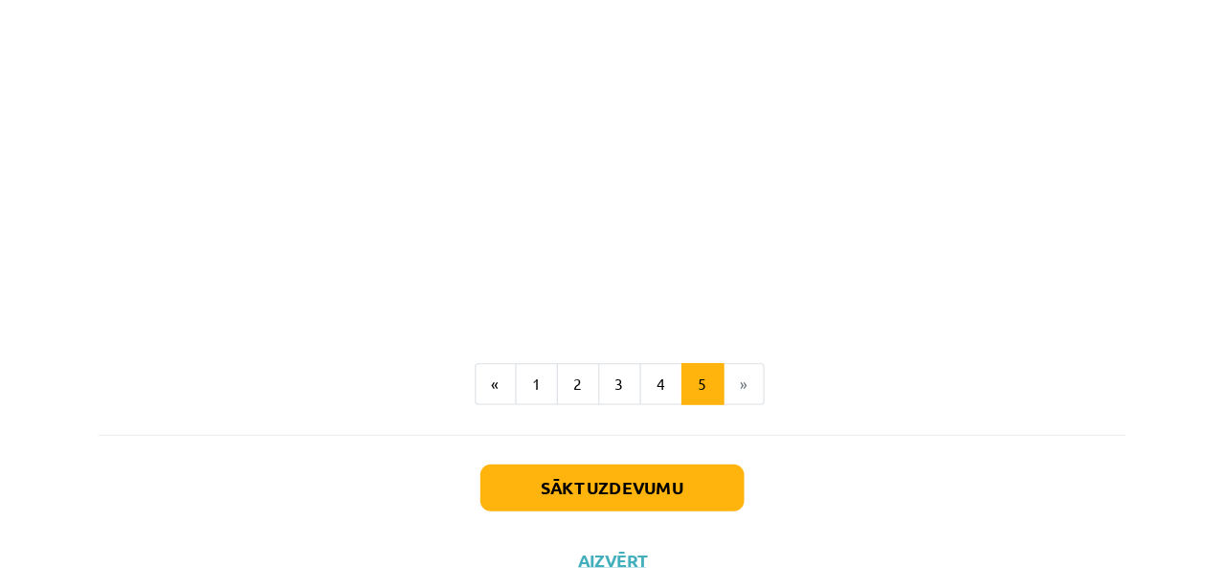
scroll to position [2040, 0]
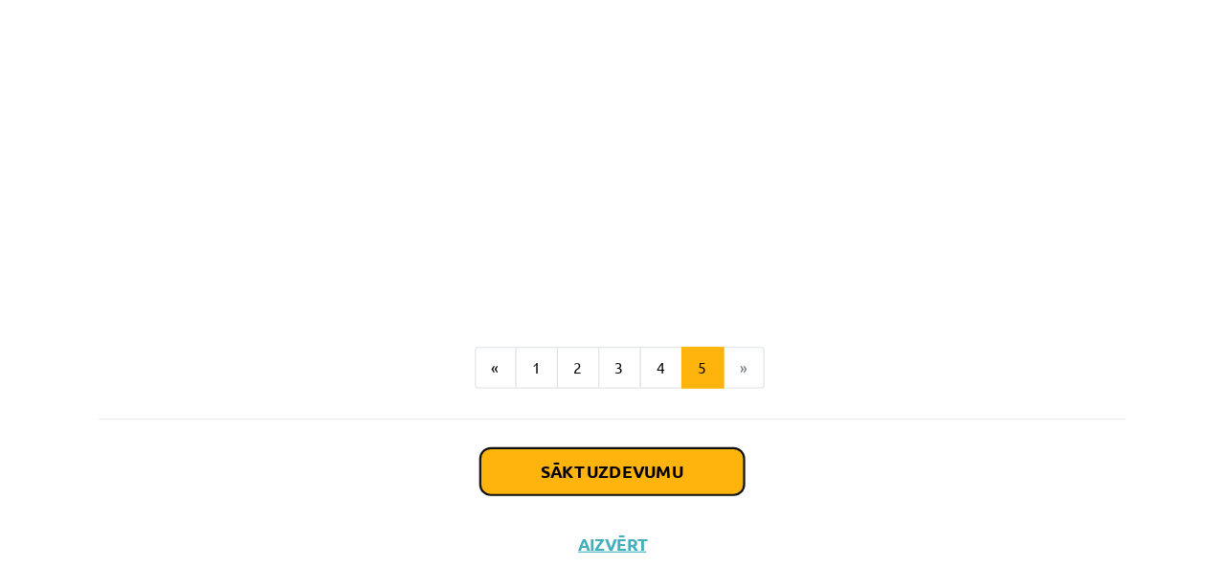
click at [572, 429] on button "Sākt uzdevumu" at bounding box center [612, 424] width 237 height 42
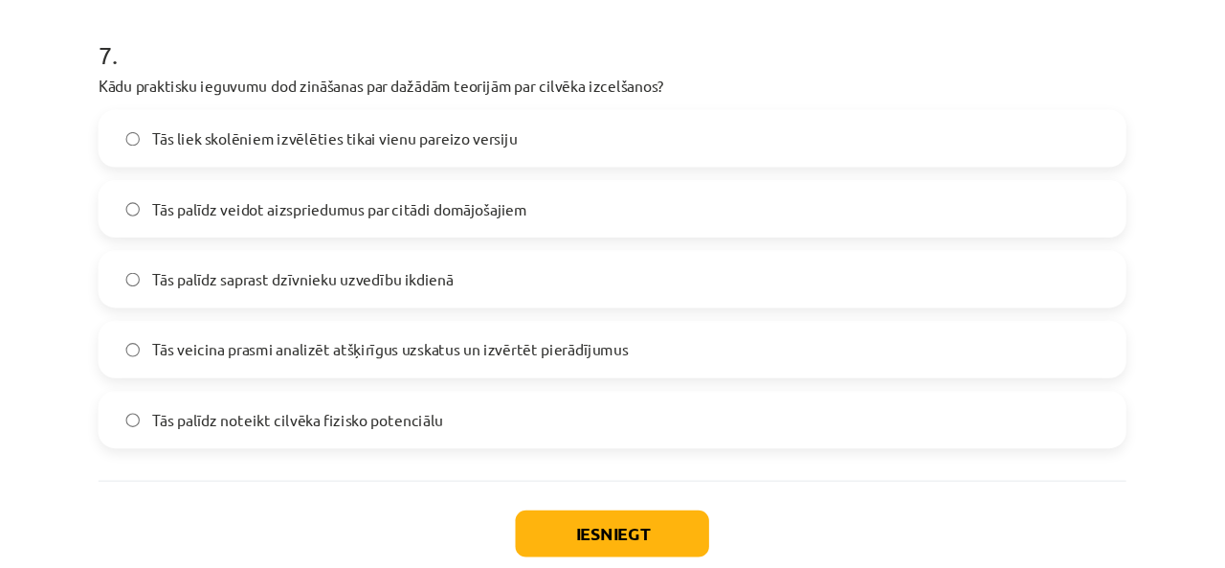
scroll to position [2945, 0]
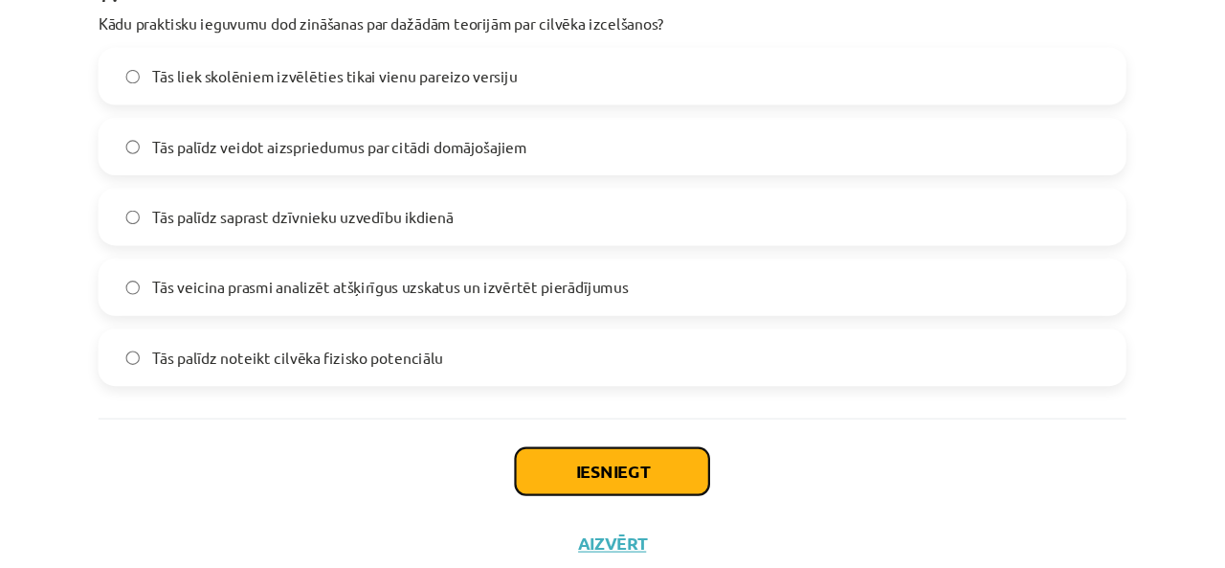
click at [596, 428] on button "Iesniegt" at bounding box center [613, 424] width 174 height 42
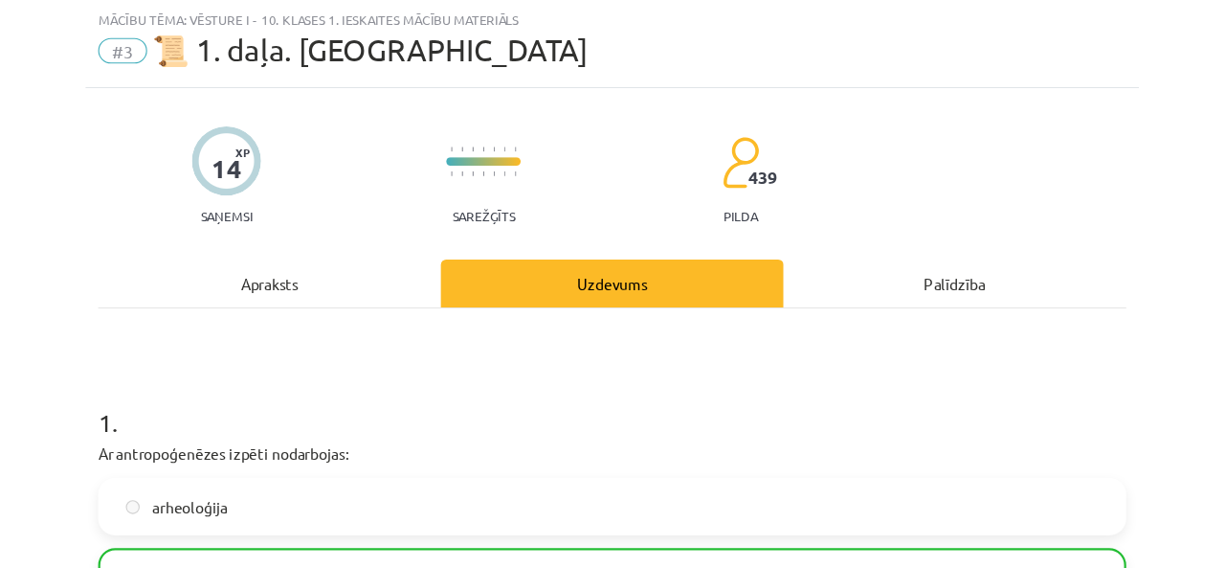
scroll to position [47, 0]
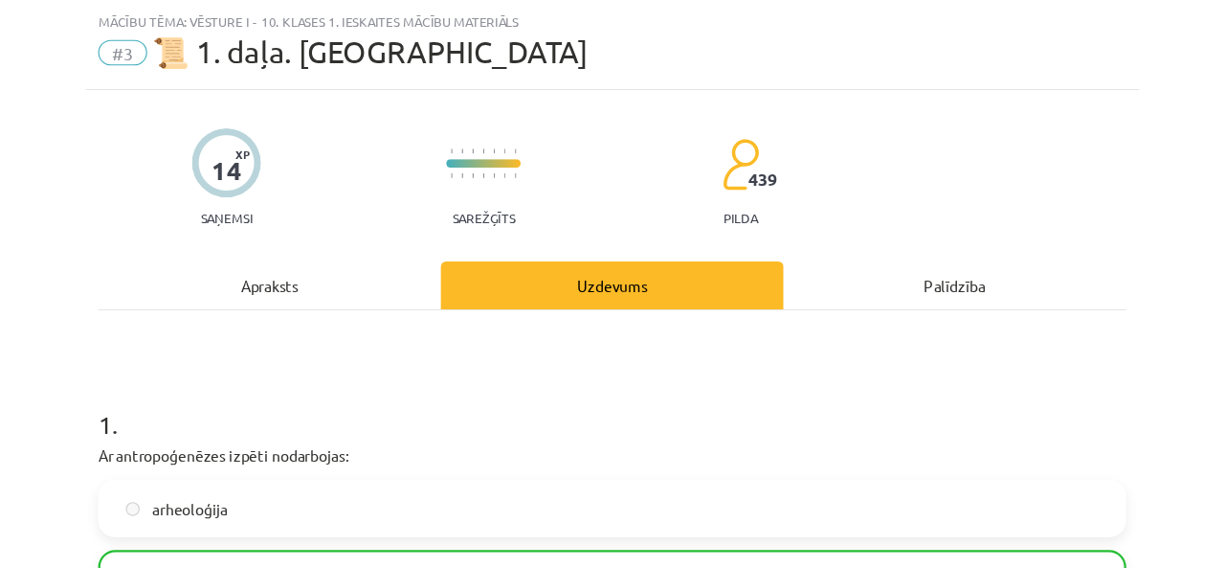
click at [672, 190] on div "14 XP Saņemsi Sarežģīts 439 pilda" at bounding box center [612, 152] width 925 height 99
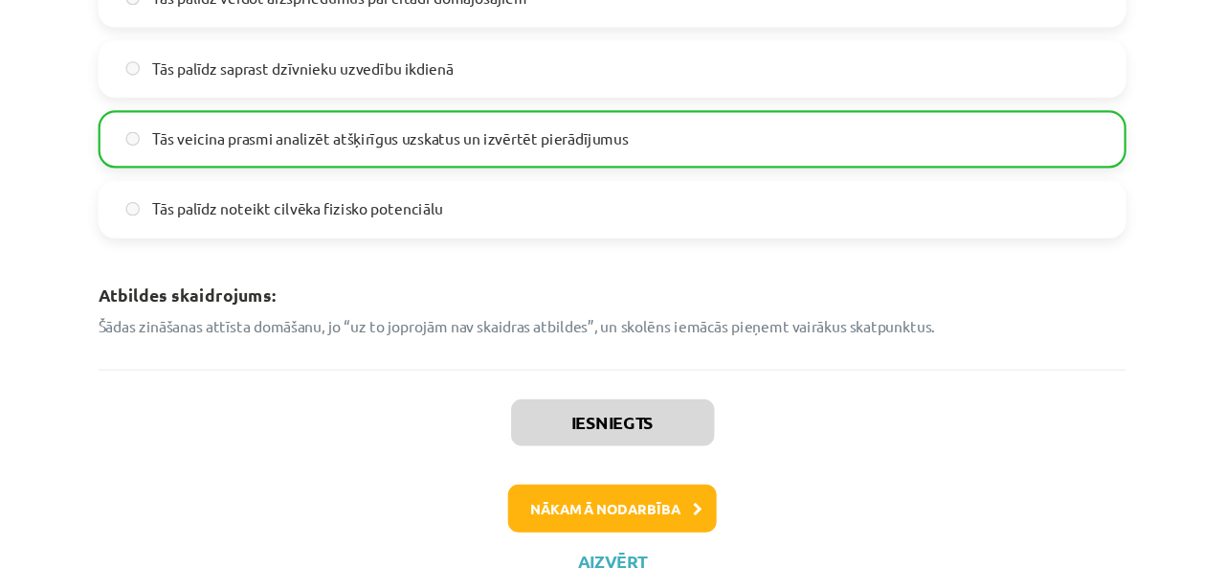
scroll to position [3382, 0]
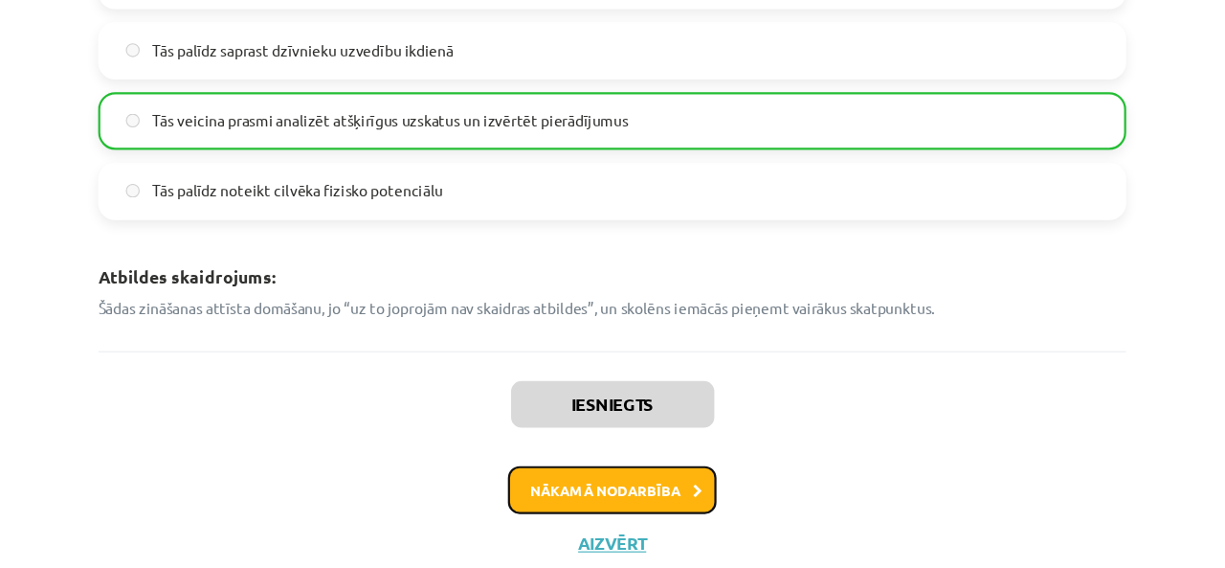
click at [616, 446] on button "Nākamā nodarbība" at bounding box center [613, 441] width 188 height 44
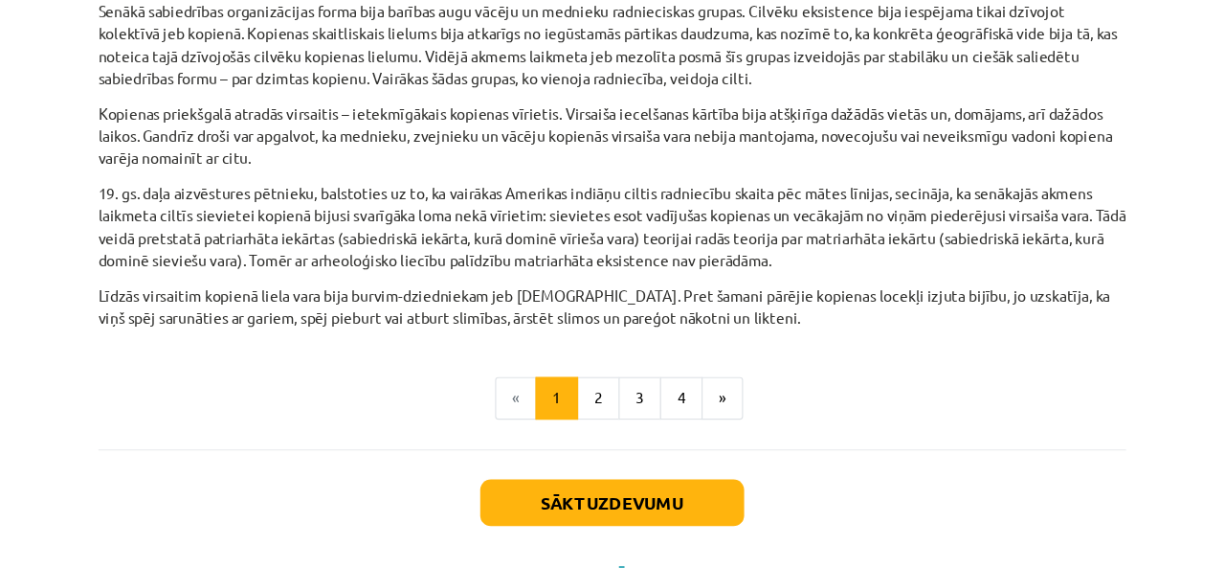
scroll to position [1093, 0]
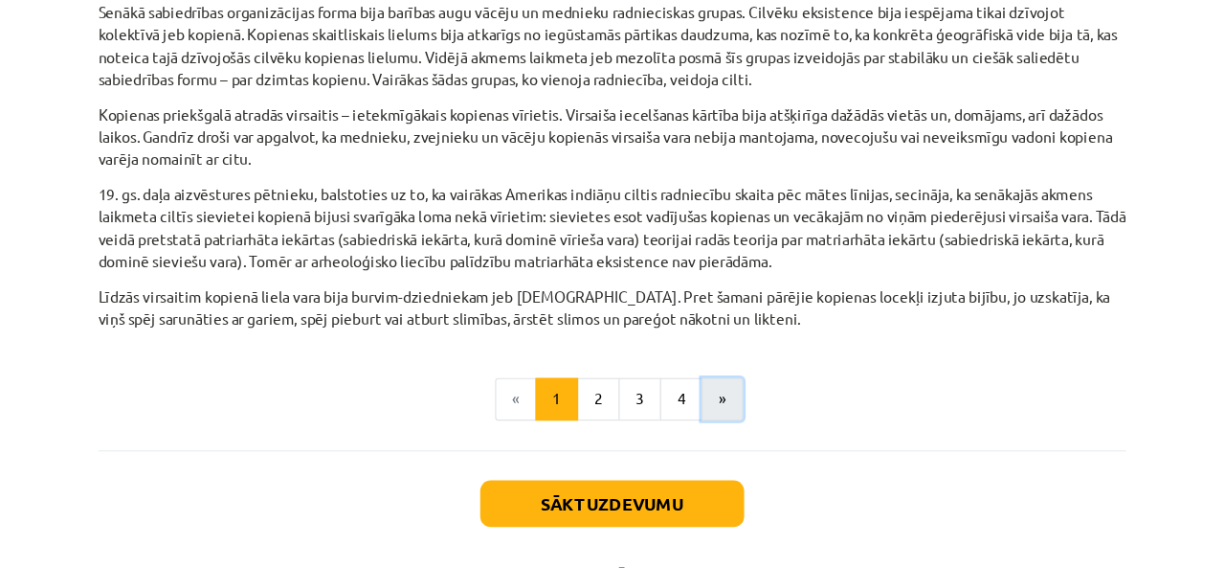
click at [699, 340] on button "»" at bounding box center [711, 359] width 37 height 38
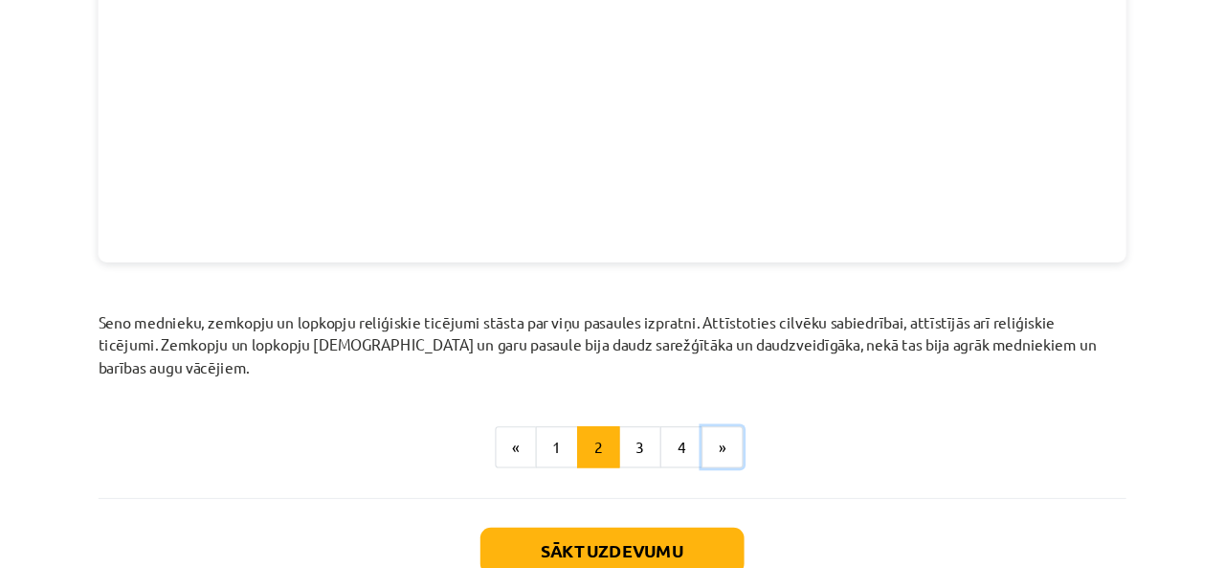
scroll to position [2279, 0]
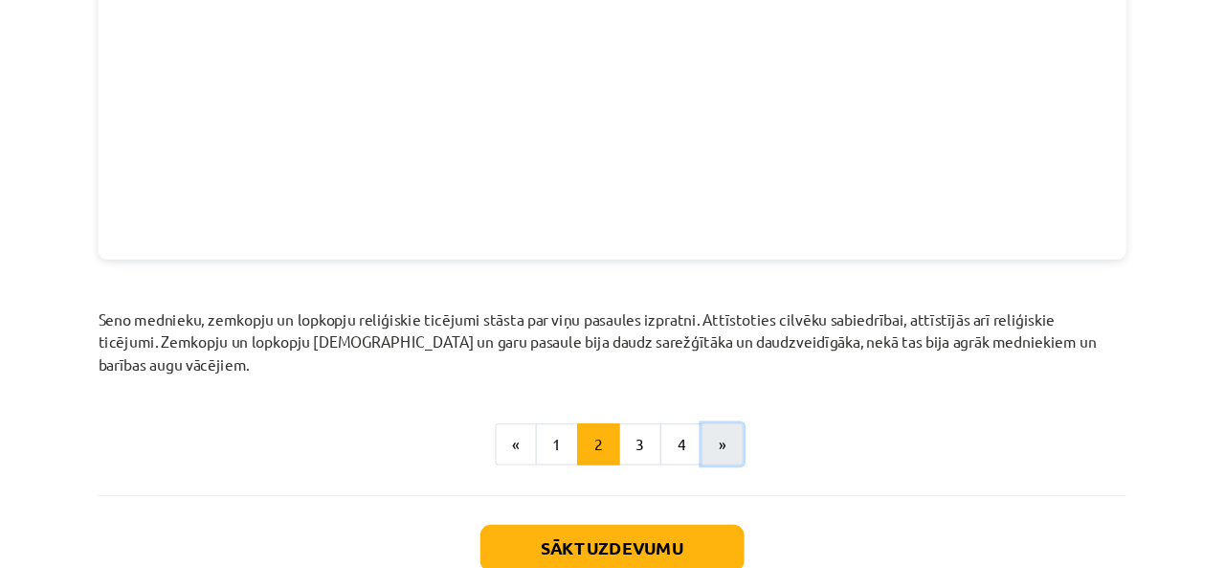
click at [710, 381] on button "»" at bounding box center [711, 400] width 37 height 38
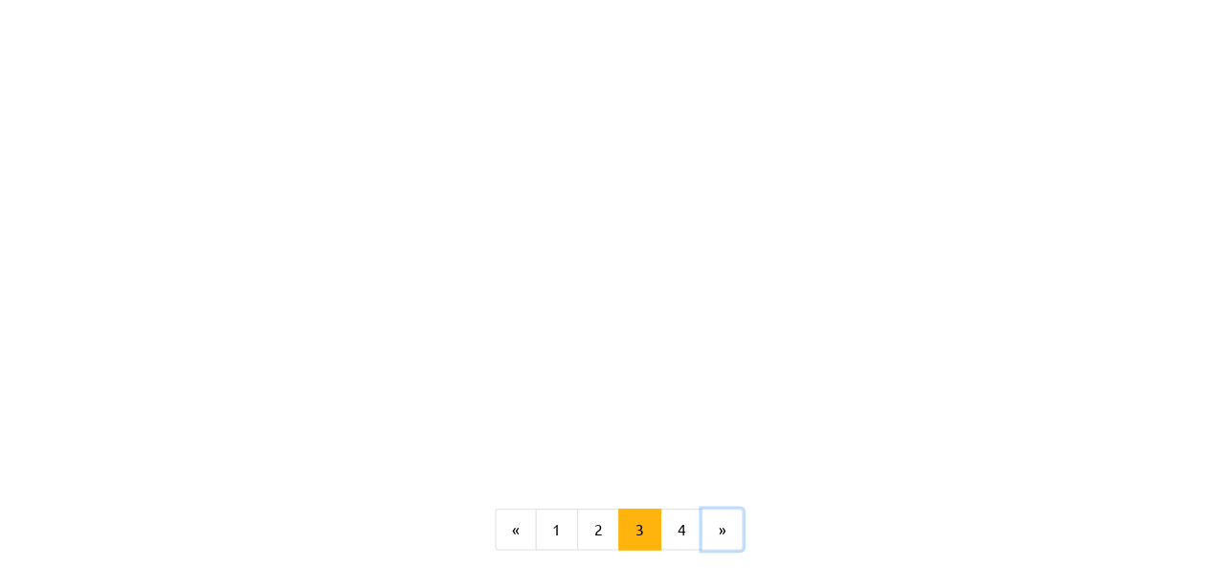
scroll to position [4499, 0]
click at [705, 443] on button "»" at bounding box center [711, 462] width 37 height 38
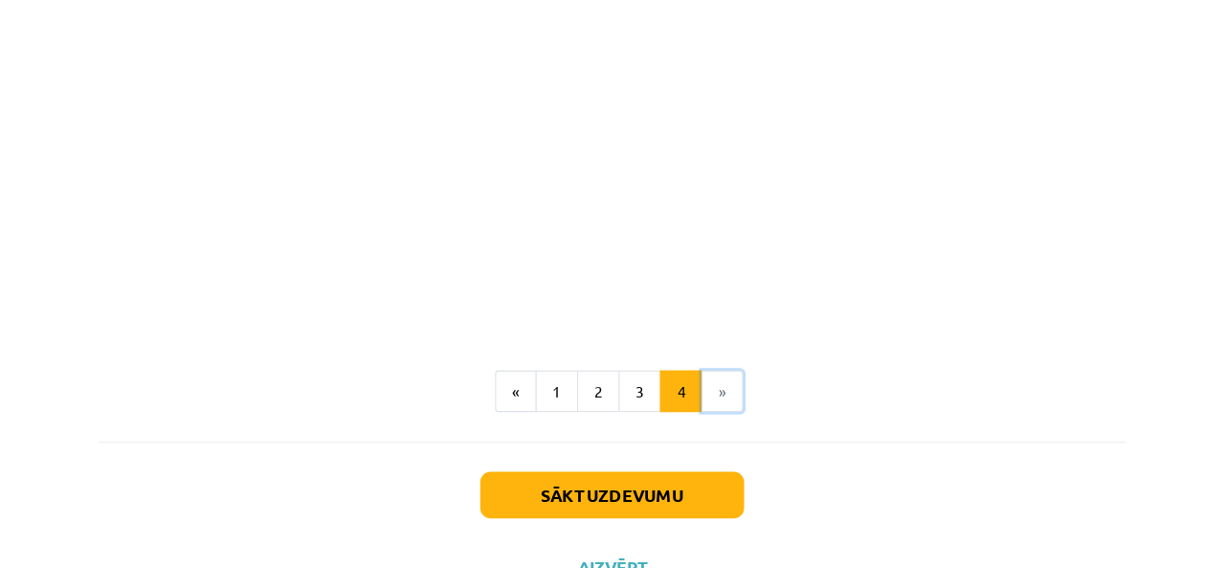
scroll to position [1499, 0]
